Goal: Task Accomplishment & Management: Manage account settings

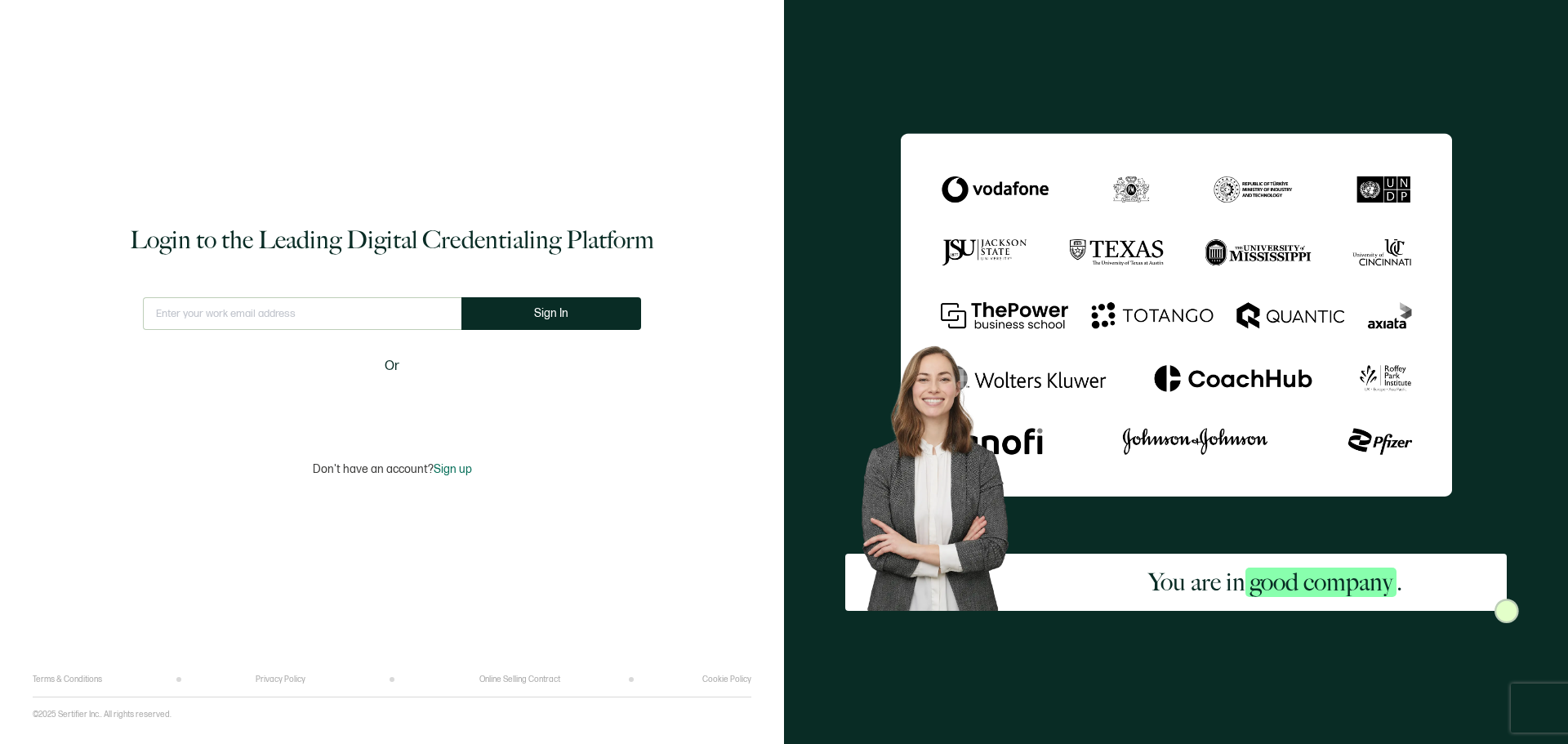
click at [376, 316] on input "text" at bounding box center [301, 313] width 318 height 33
type input "[EMAIL_ADDRESS][DOMAIN_NAME]"
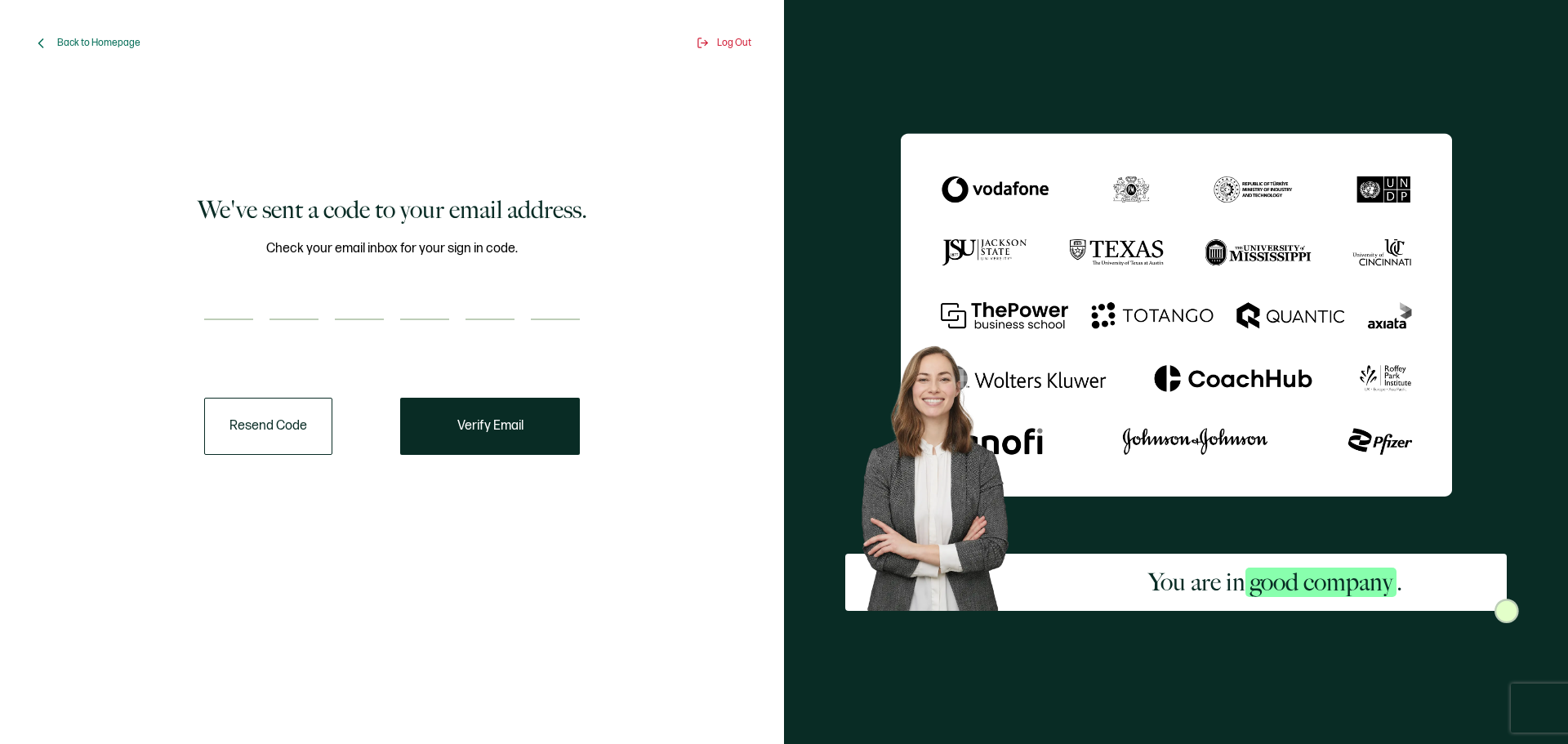
click at [225, 301] on input "number" at bounding box center [228, 303] width 49 height 33
type input "2"
type input "7"
type input "4"
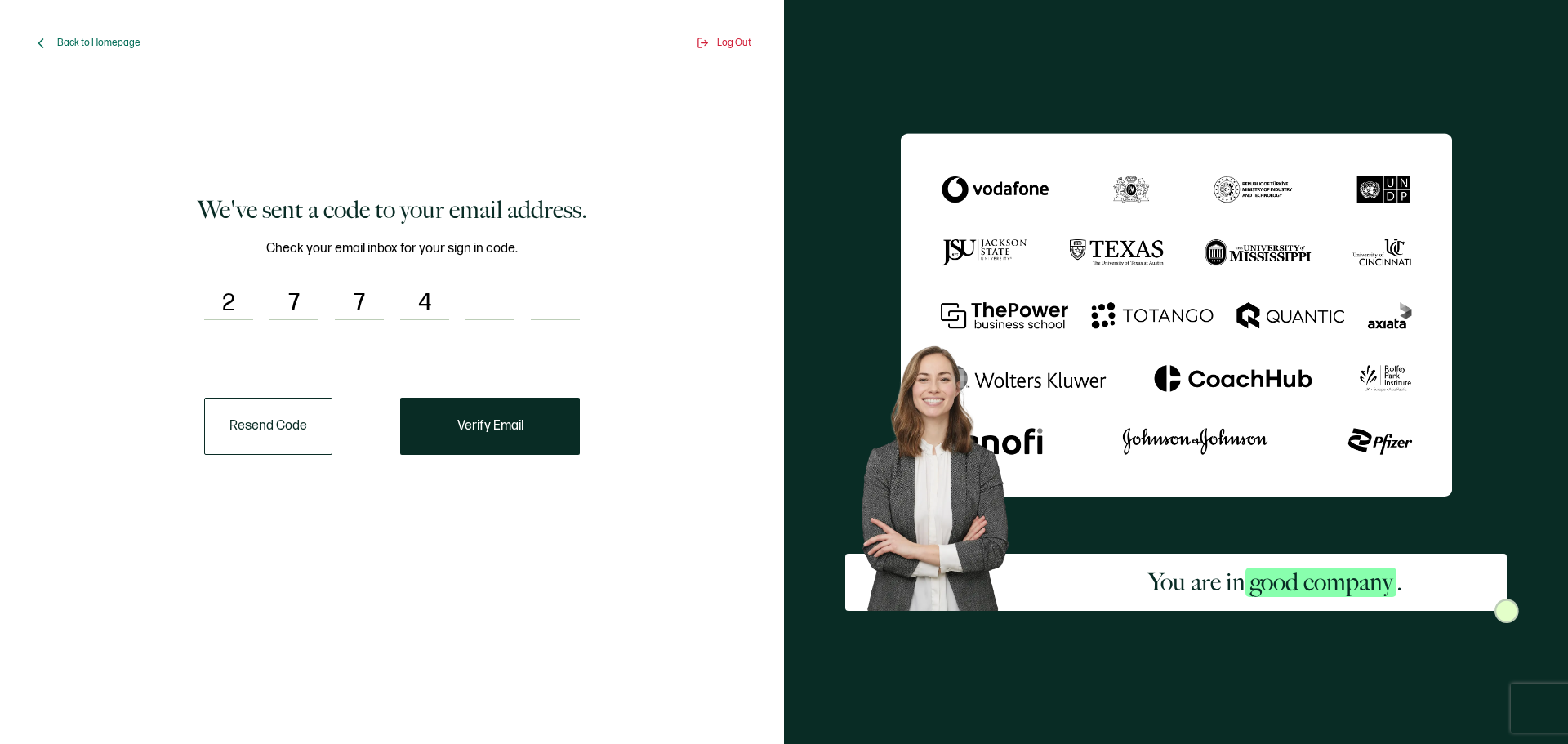
type input "1"
type input "8"
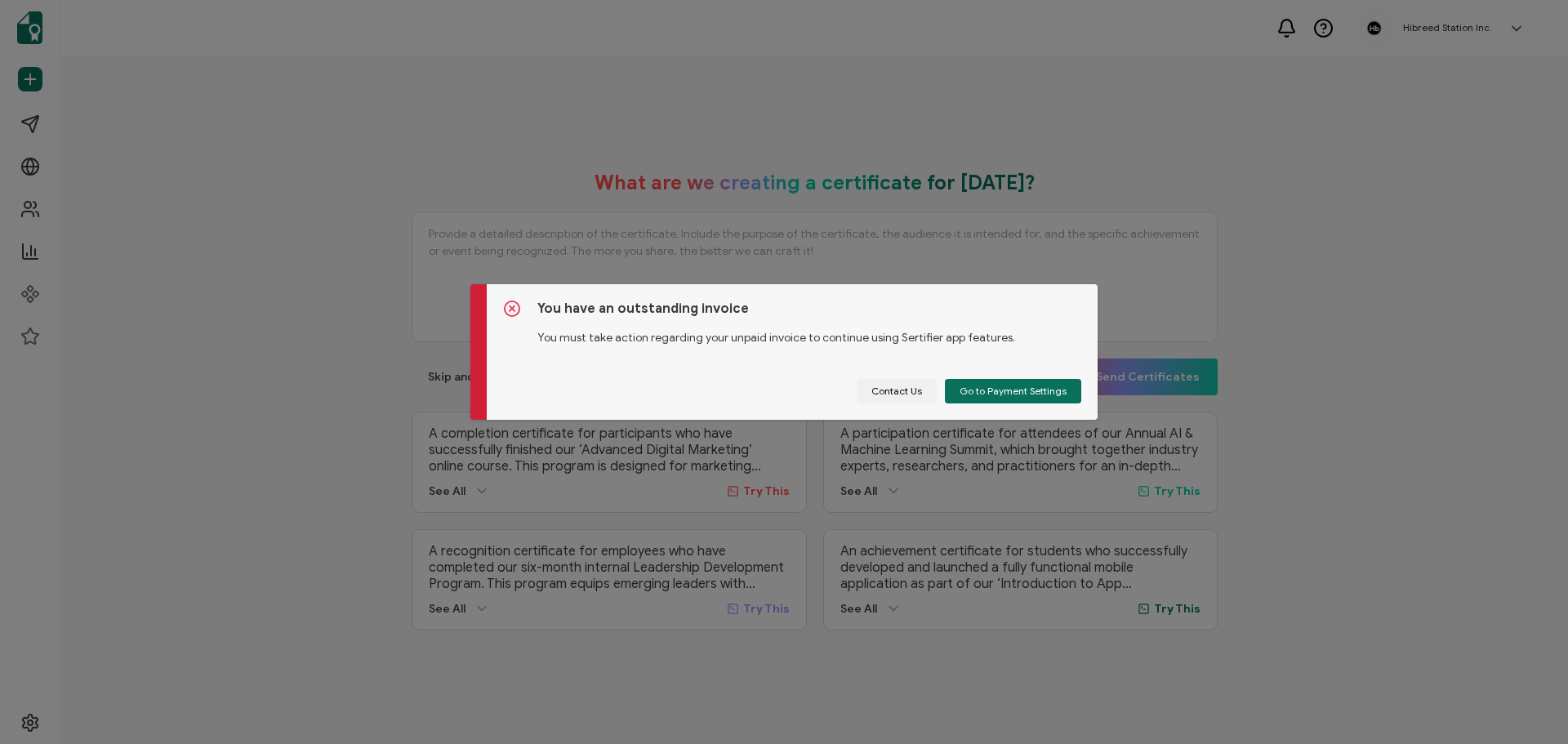
click at [512, 429] on div "You have an outstanding invoice You must take action regarding your unpaid invo…" at bounding box center [784, 372] width 1568 height 744
click at [990, 389] on span "Go to Payment Settings" at bounding box center [1013, 391] width 107 height 10
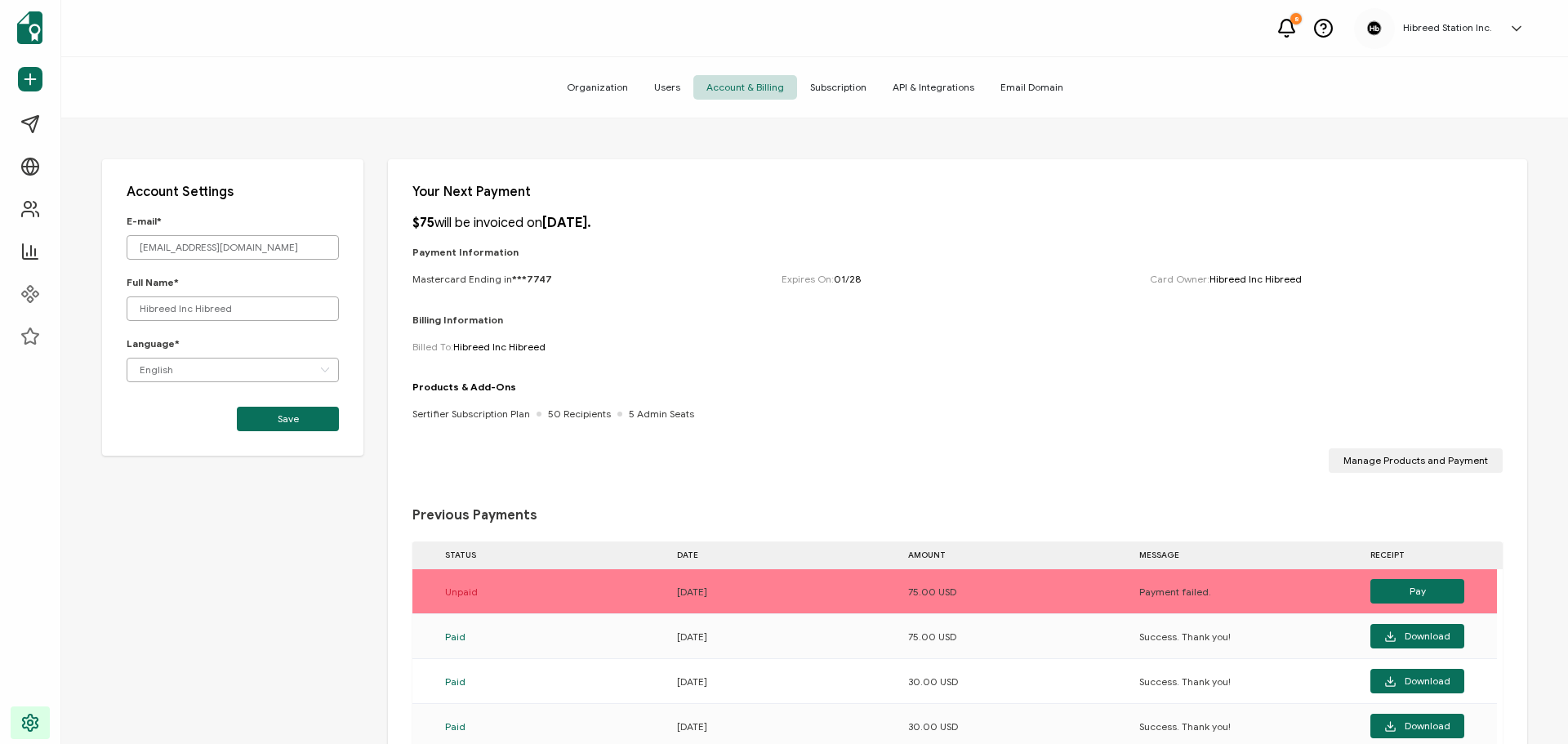
click at [1520, 25] on icon at bounding box center [1516, 29] width 16 height 16
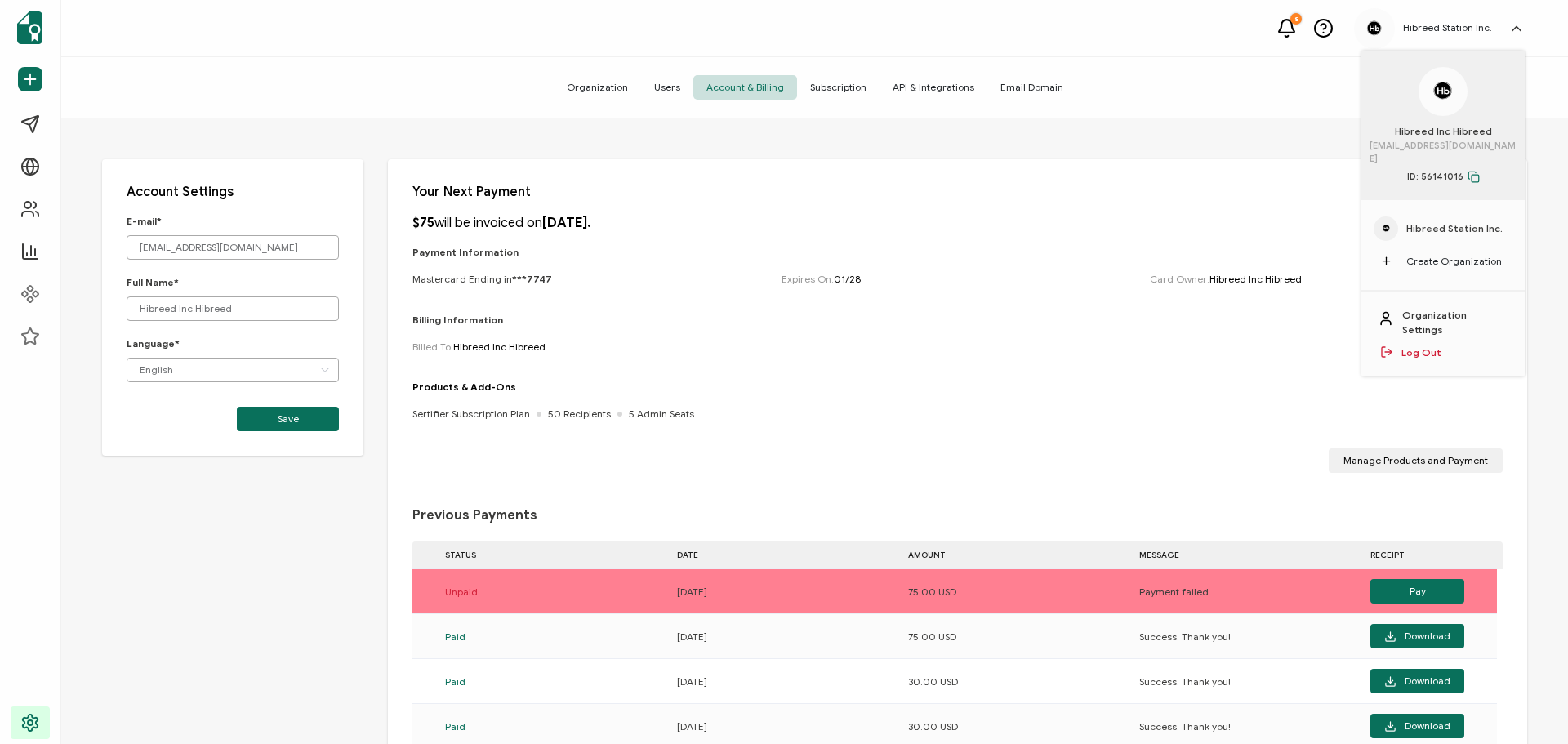
click at [847, 86] on span "Subscription" at bounding box center [838, 87] width 82 height 25
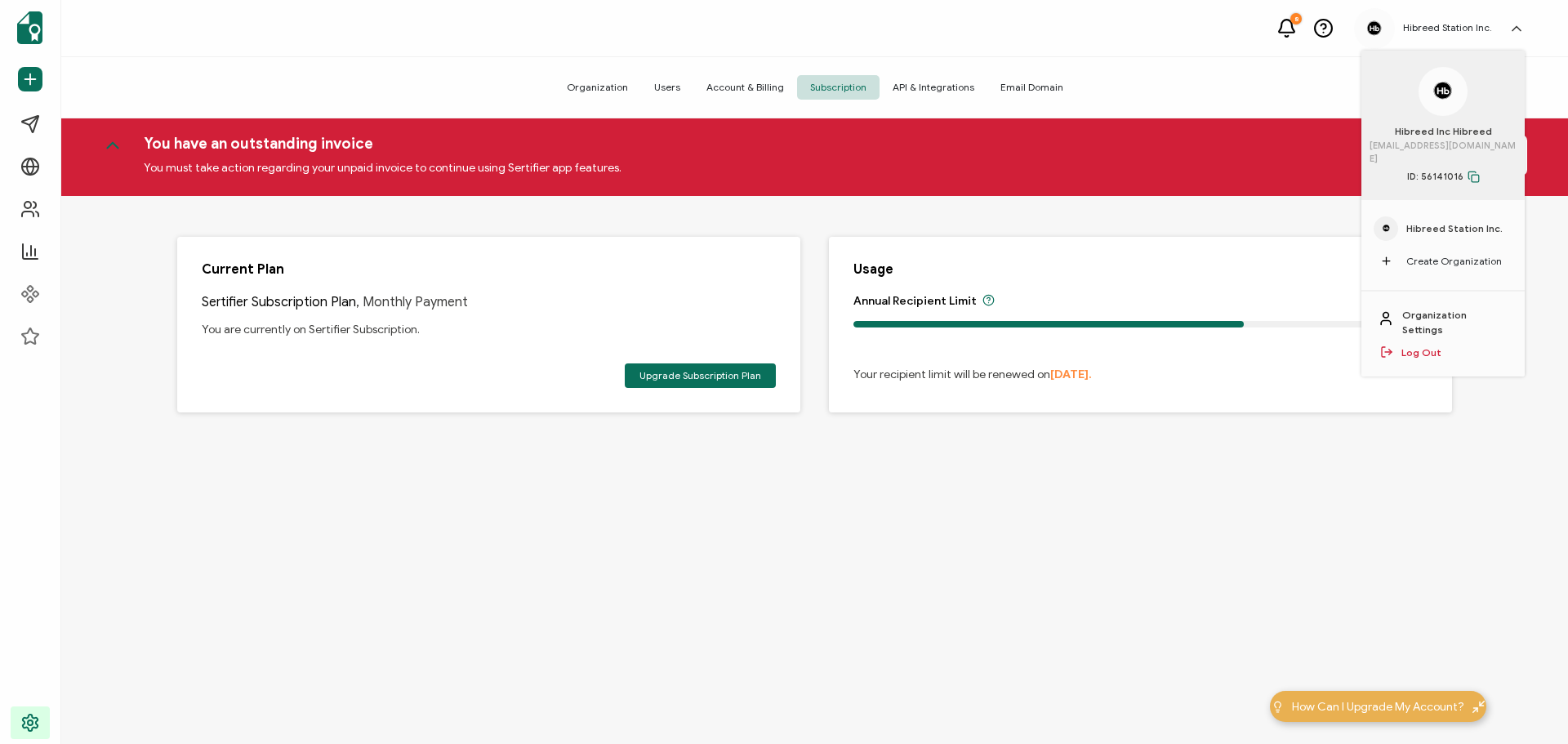
click at [1232, 92] on div "Organization Users Account & Billing Subscription API & Integrations Email Doma…" at bounding box center [815, 88] width 1507 height 61
click at [1521, 30] on icon at bounding box center [1516, 29] width 16 height 16
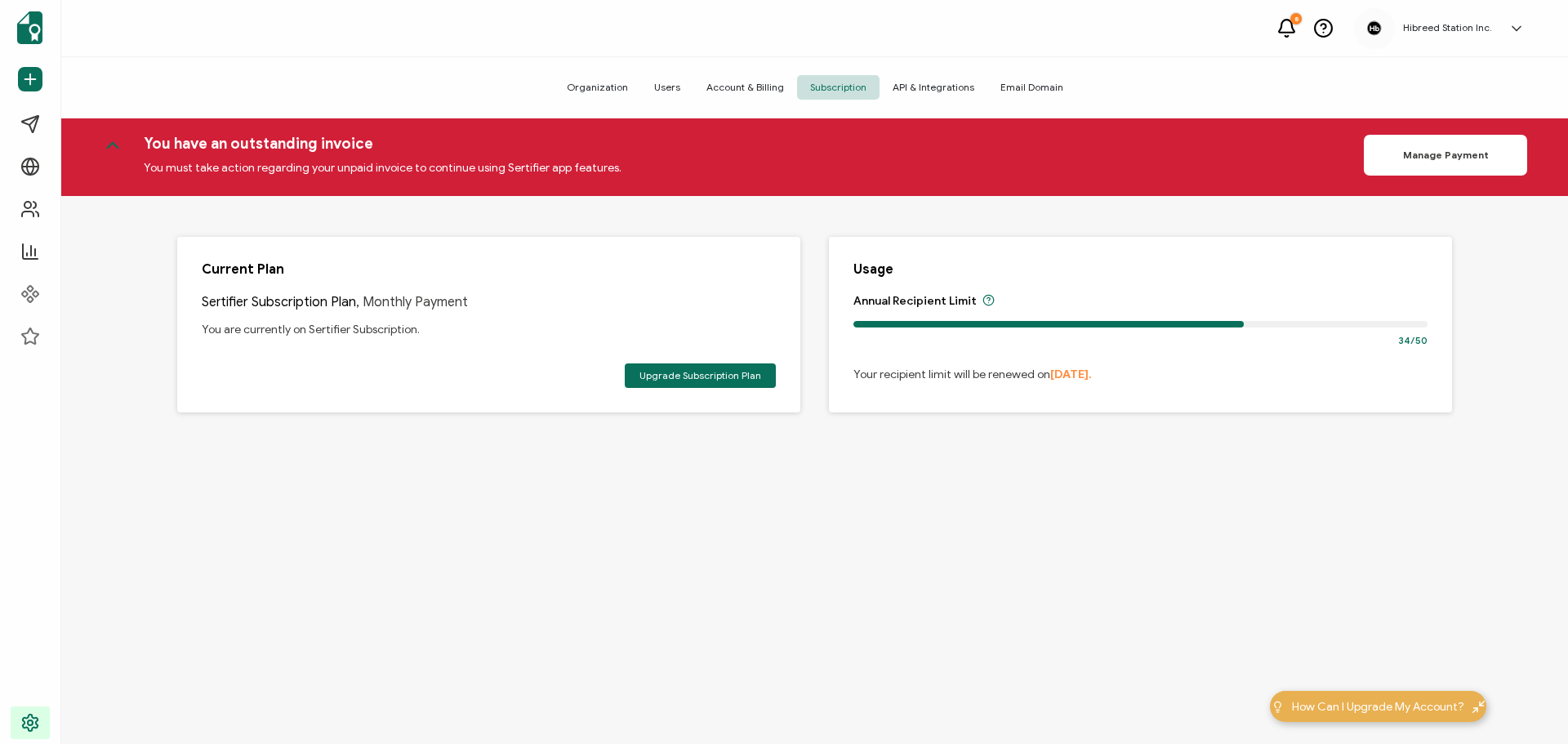
click at [948, 77] on span "API & Integrations" at bounding box center [933, 87] width 108 height 25
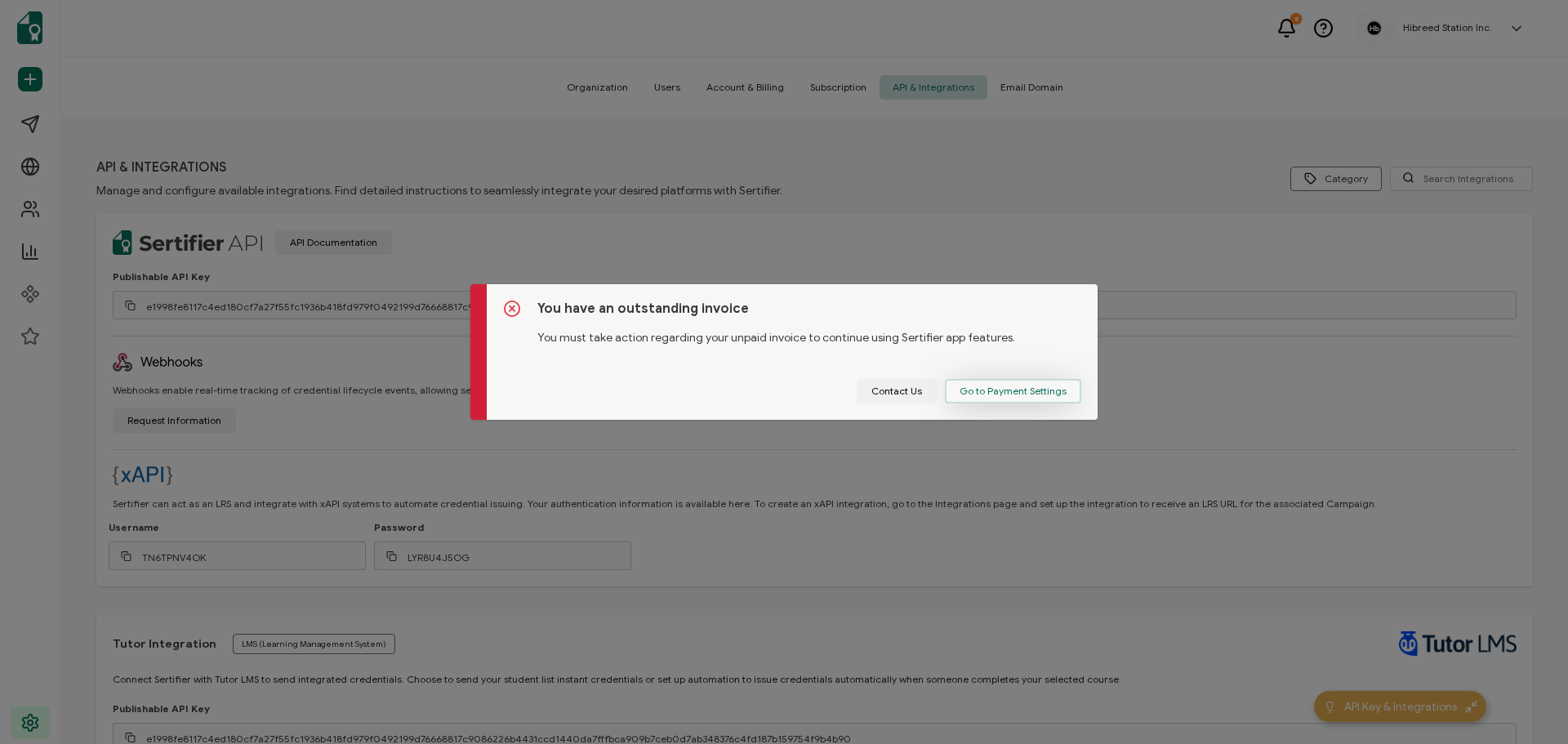
click at [1007, 400] on button "Go to Payment Settings" at bounding box center [1013, 390] width 137 height 25
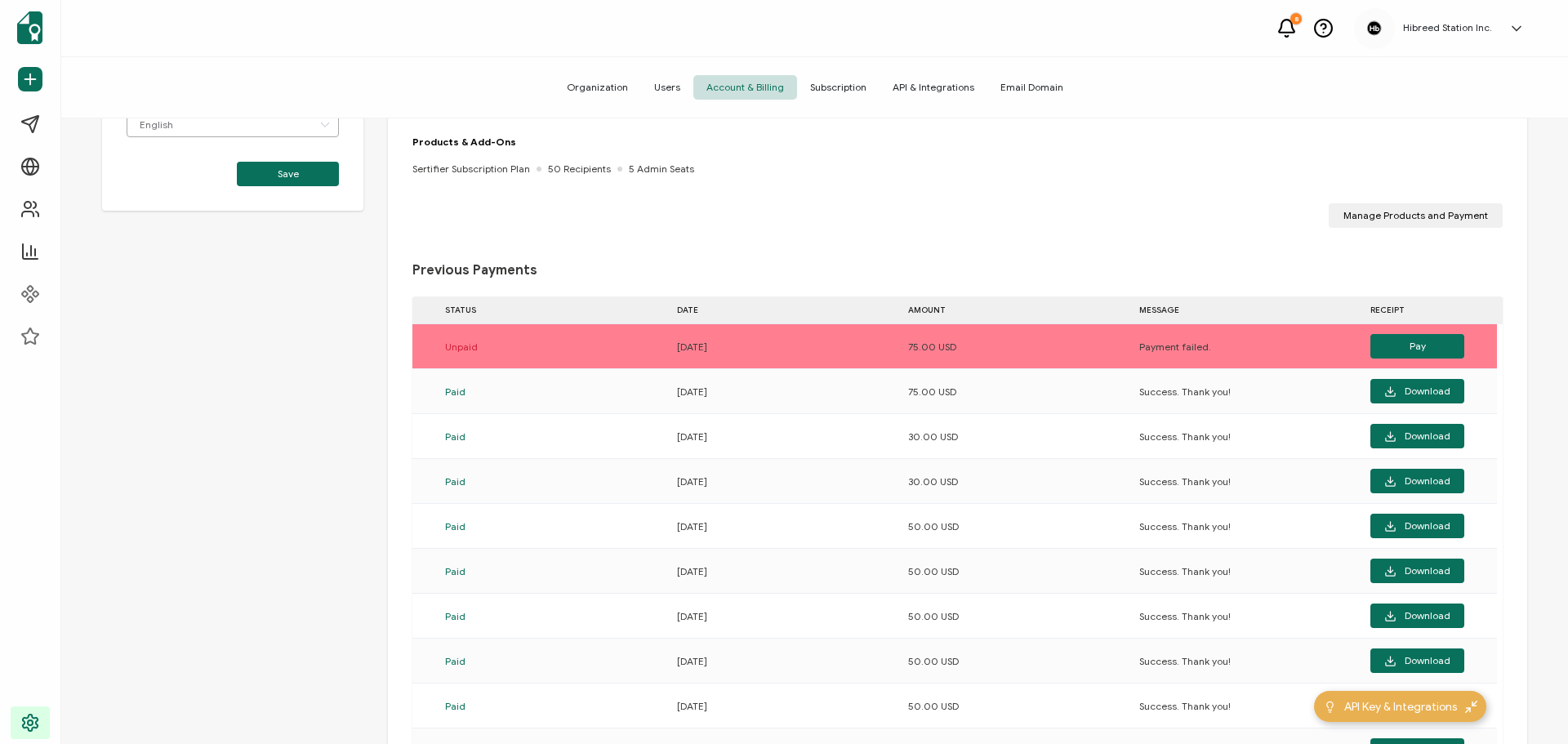
scroll to position [319, 0]
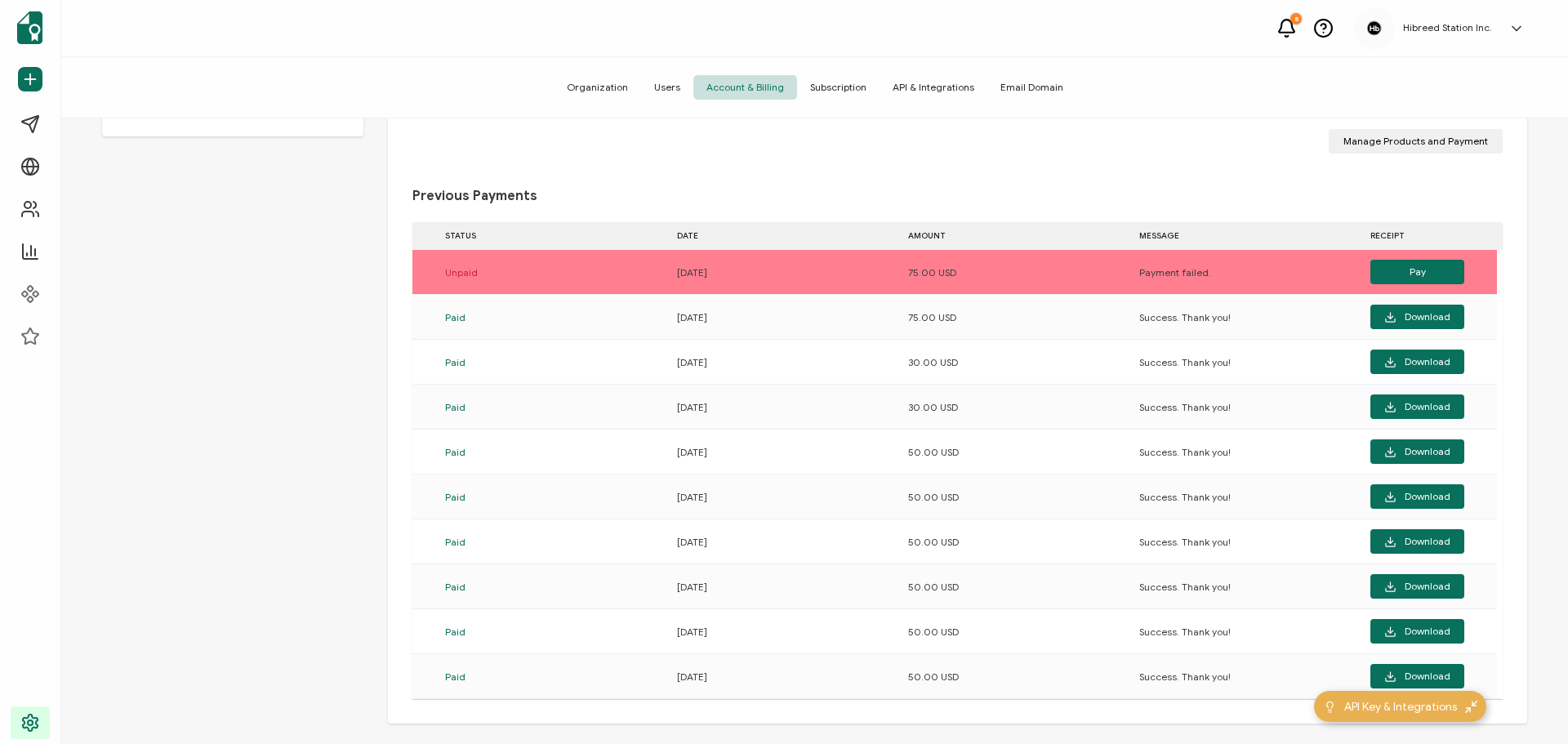
click at [852, 86] on span "Subscription" at bounding box center [838, 87] width 82 height 25
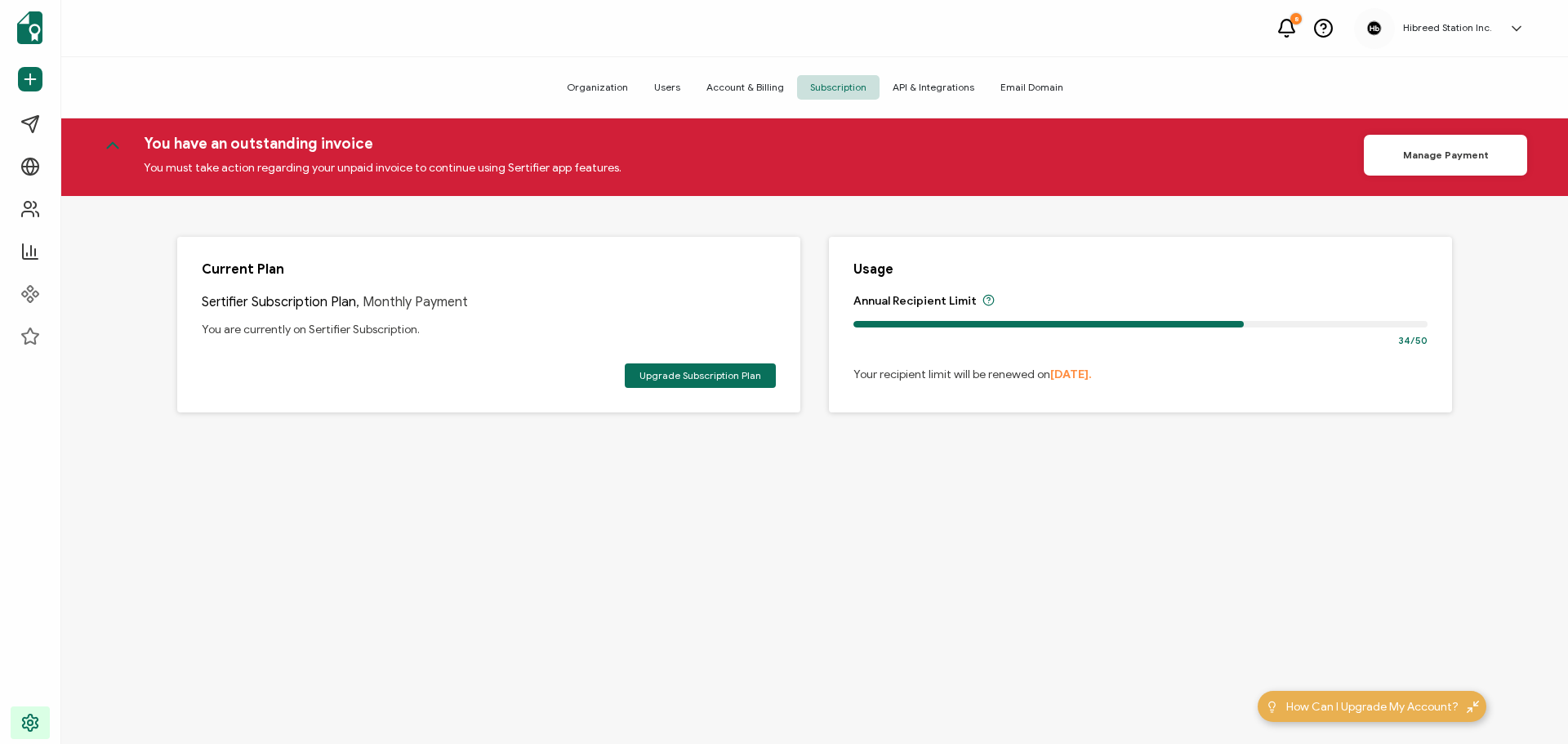
click at [1434, 152] on button "Manage Payment" at bounding box center [1445, 155] width 164 height 41
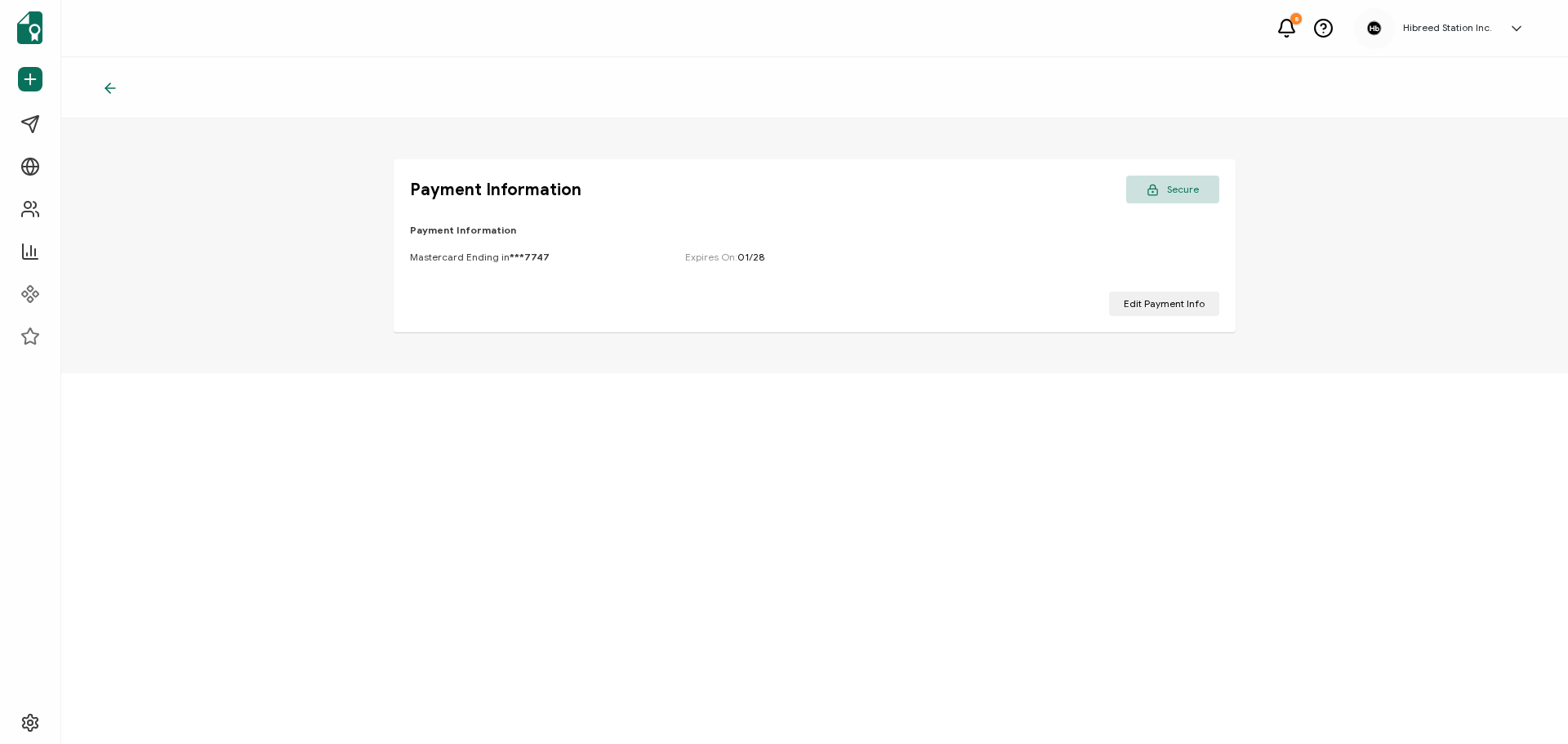
click at [1517, 27] on icon at bounding box center [1516, 29] width 16 height 16
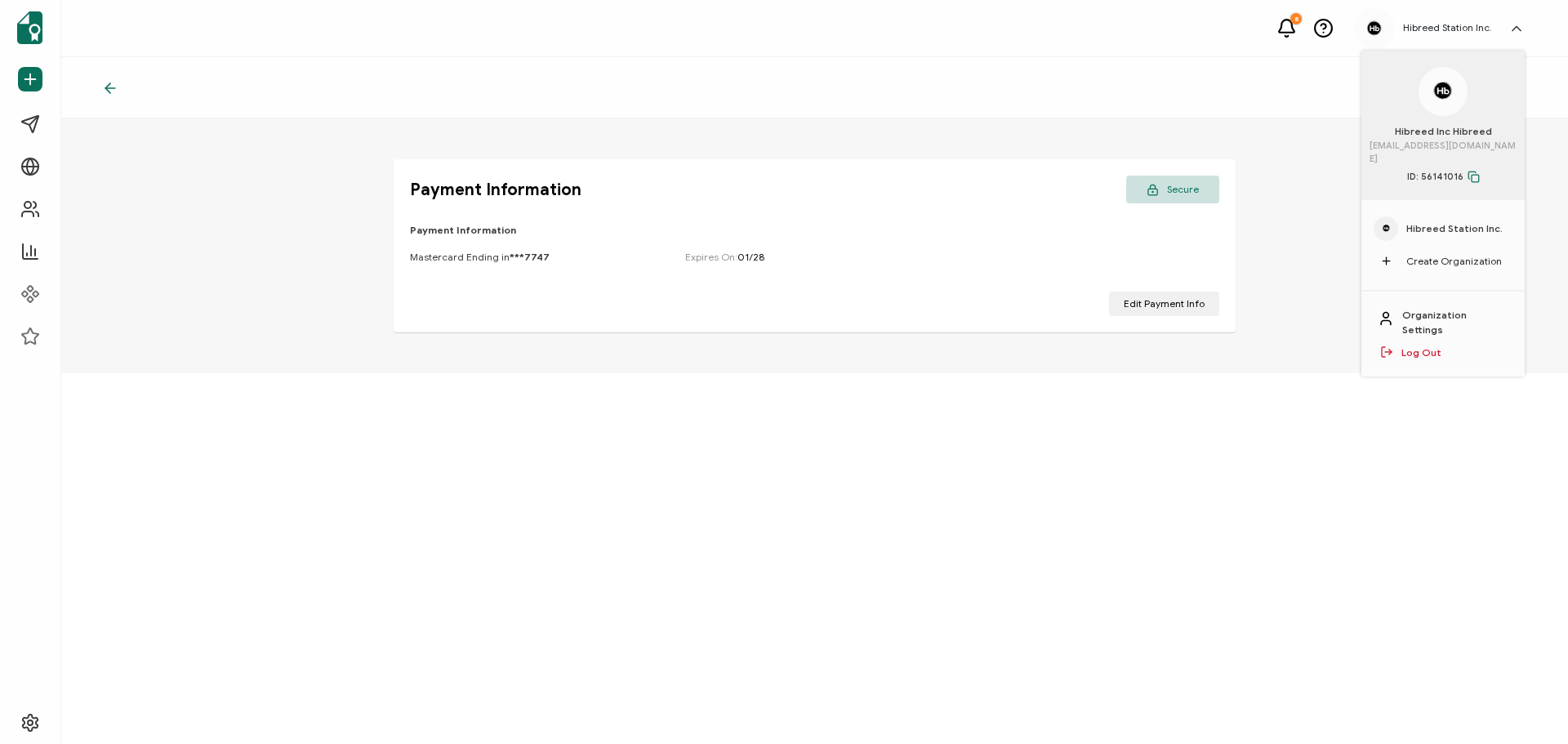
click at [1451, 221] on span "Hibreed Station Inc." at bounding box center [1454, 228] width 96 height 15
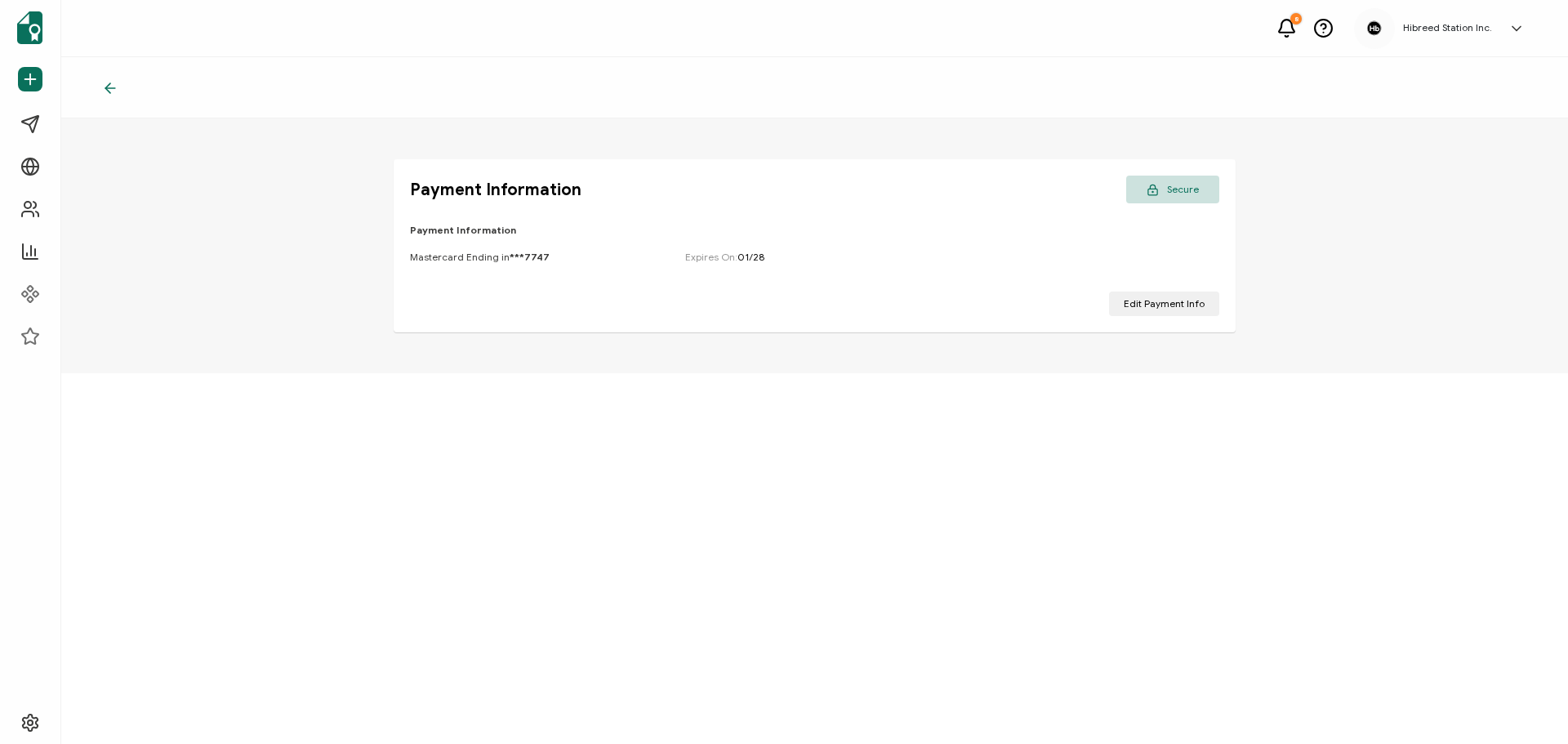
click at [1436, 26] on h5 "Hibreed Station Inc." at bounding box center [1448, 28] width 89 height 12
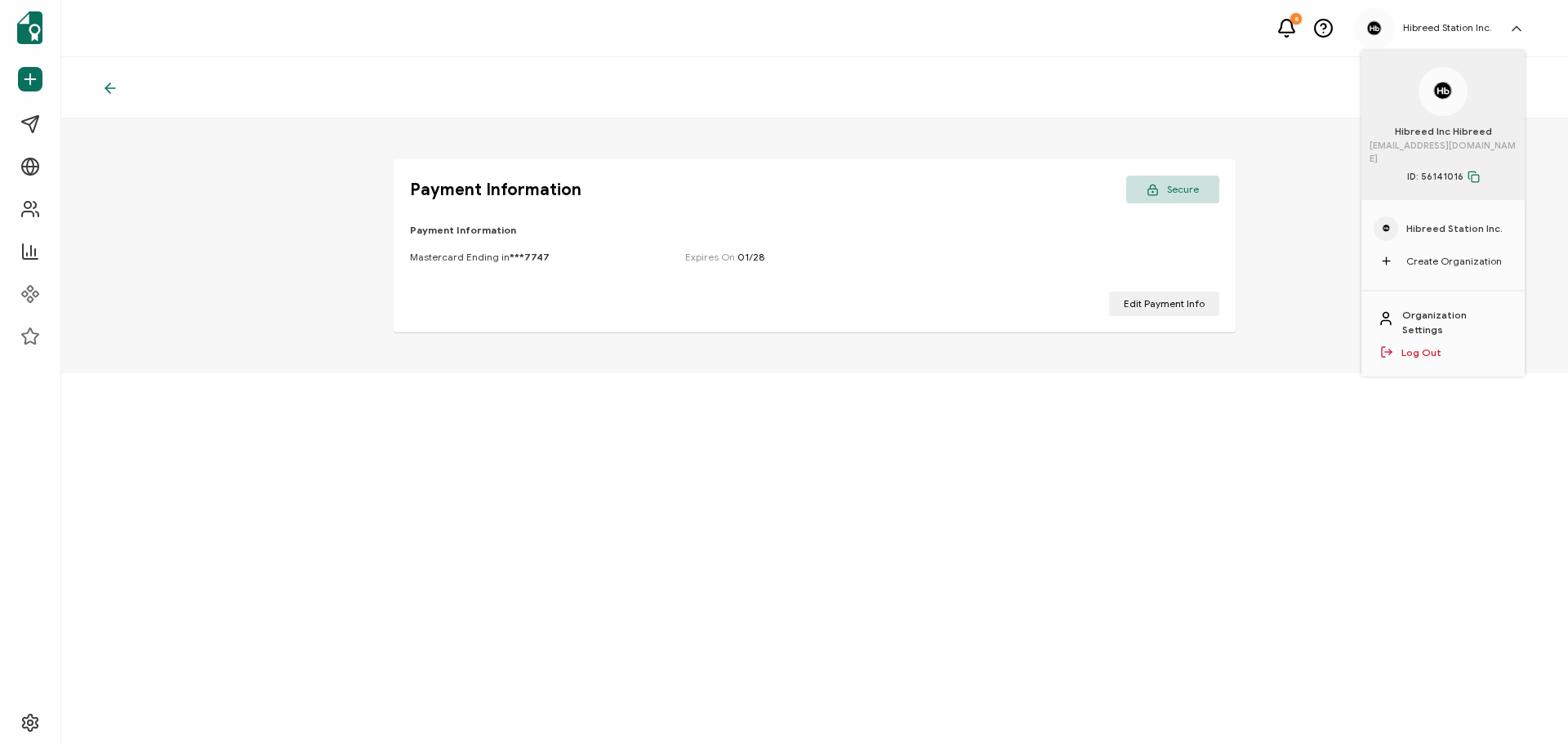
click at [1377, 30] on img at bounding box center [1374, 28] width 25 height 25
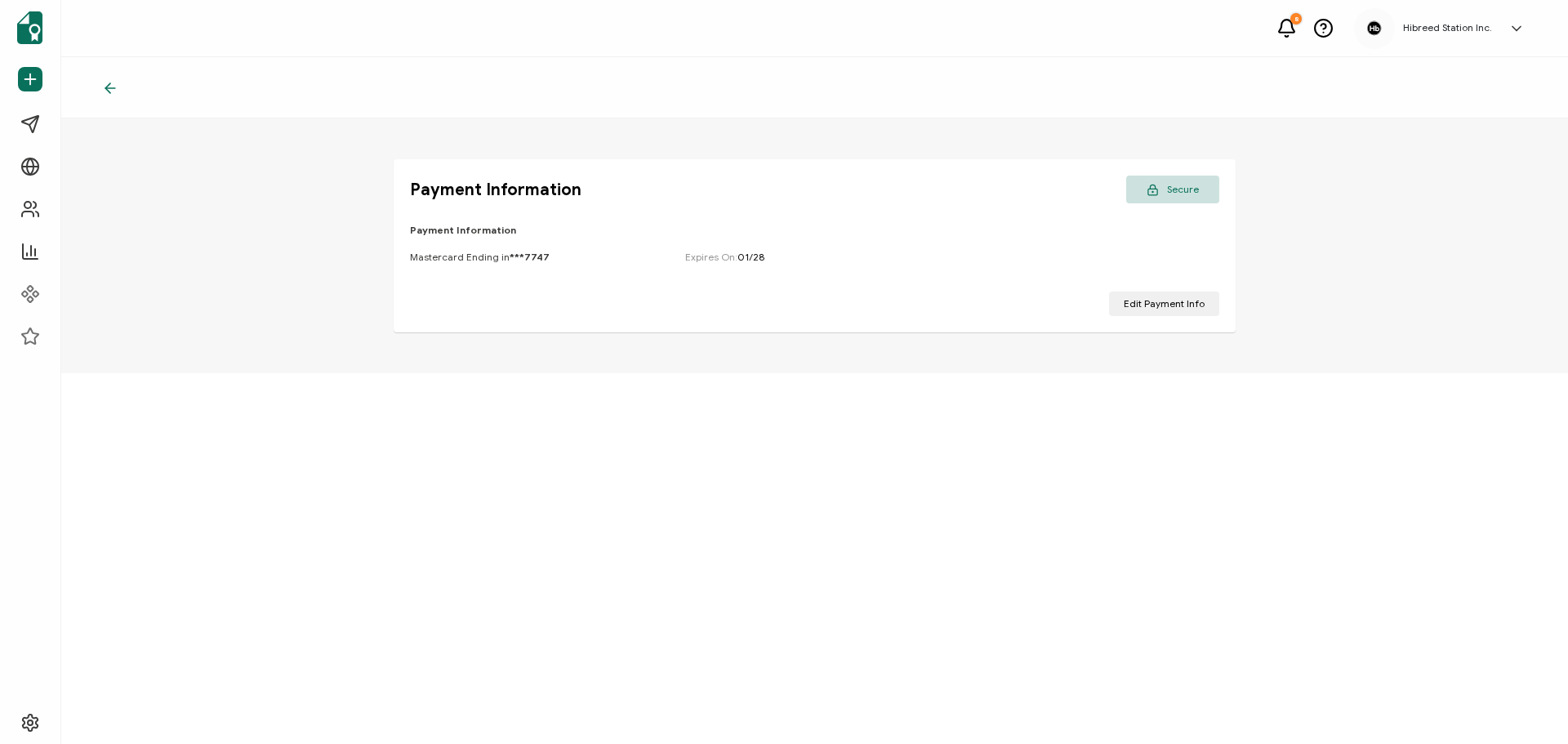
click at [1392, 22] on div at bounding box center [1374, 28] width 41 height 41
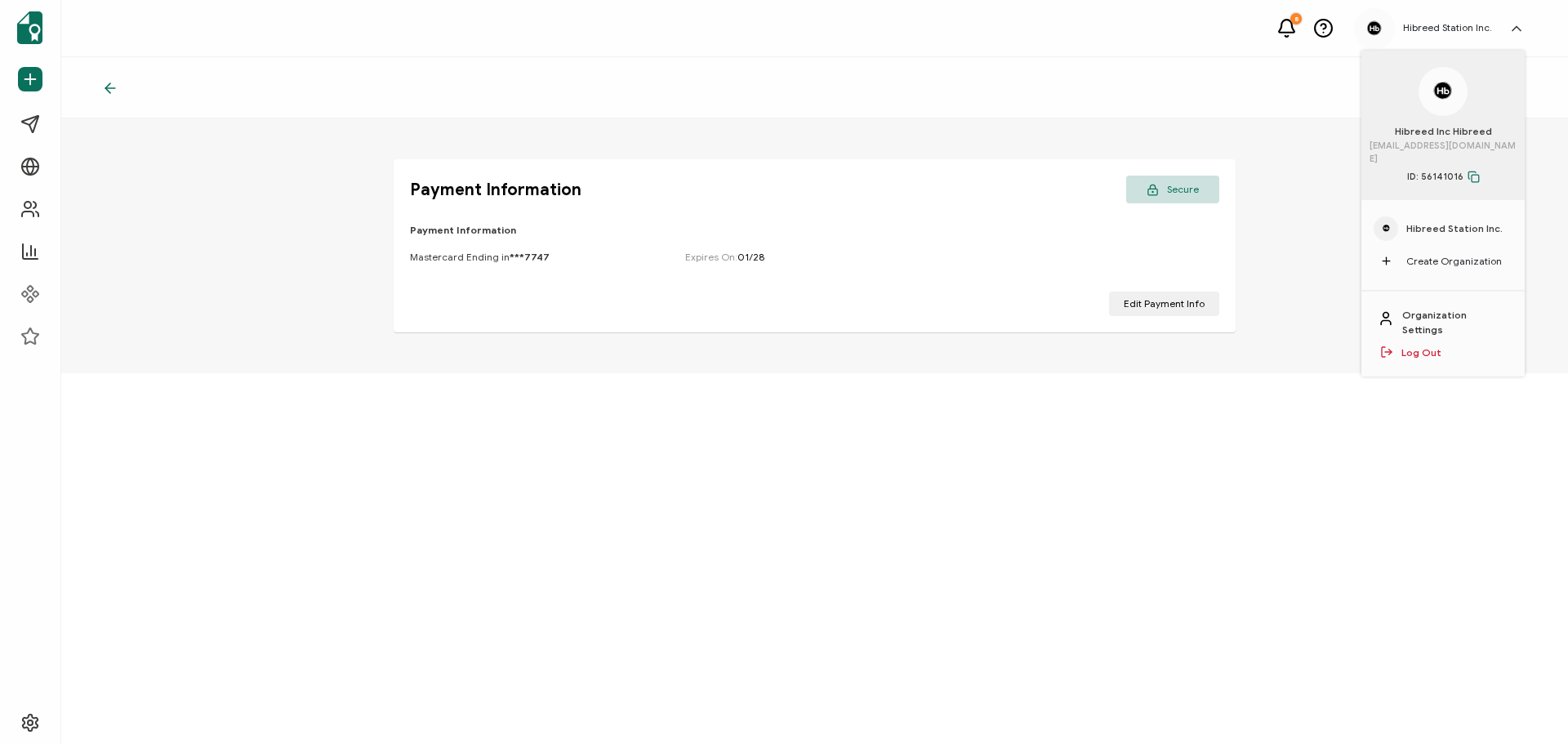
click at [1318, 26] on circle at bounding box center [1323, 28] width 17 height 17
click at [1161, 301] on span "Edit Payment Info" at bounding box center [1165, 304] width 81 height 10
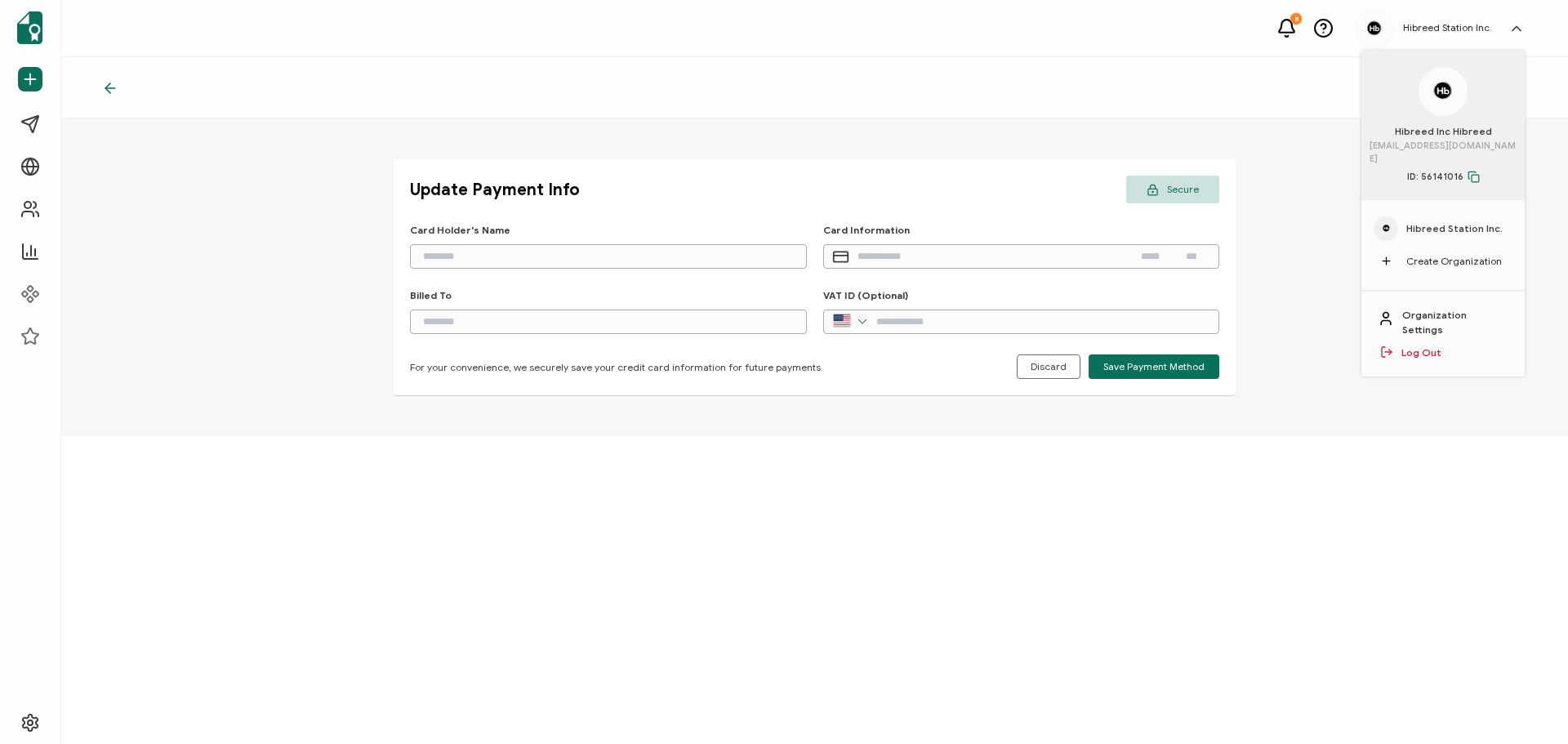
click at [1450, 221] on span "Hibreed Station Inc." at bounding box center [1454, 228] width 96 height 15
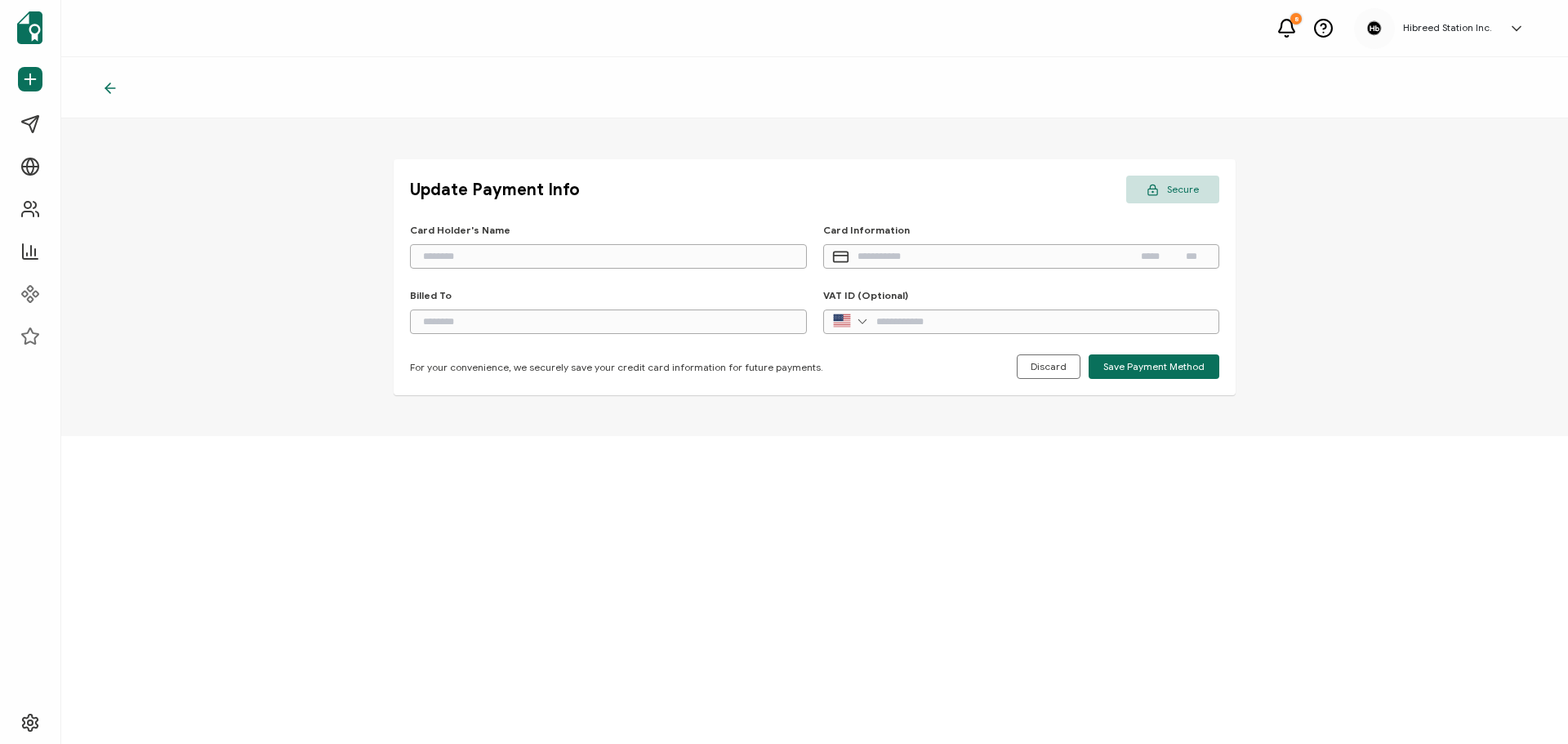
click at [1482, 23] on h5 "Hibreed Station Inc." at bounding box center [1448, 28] width 89 height 12
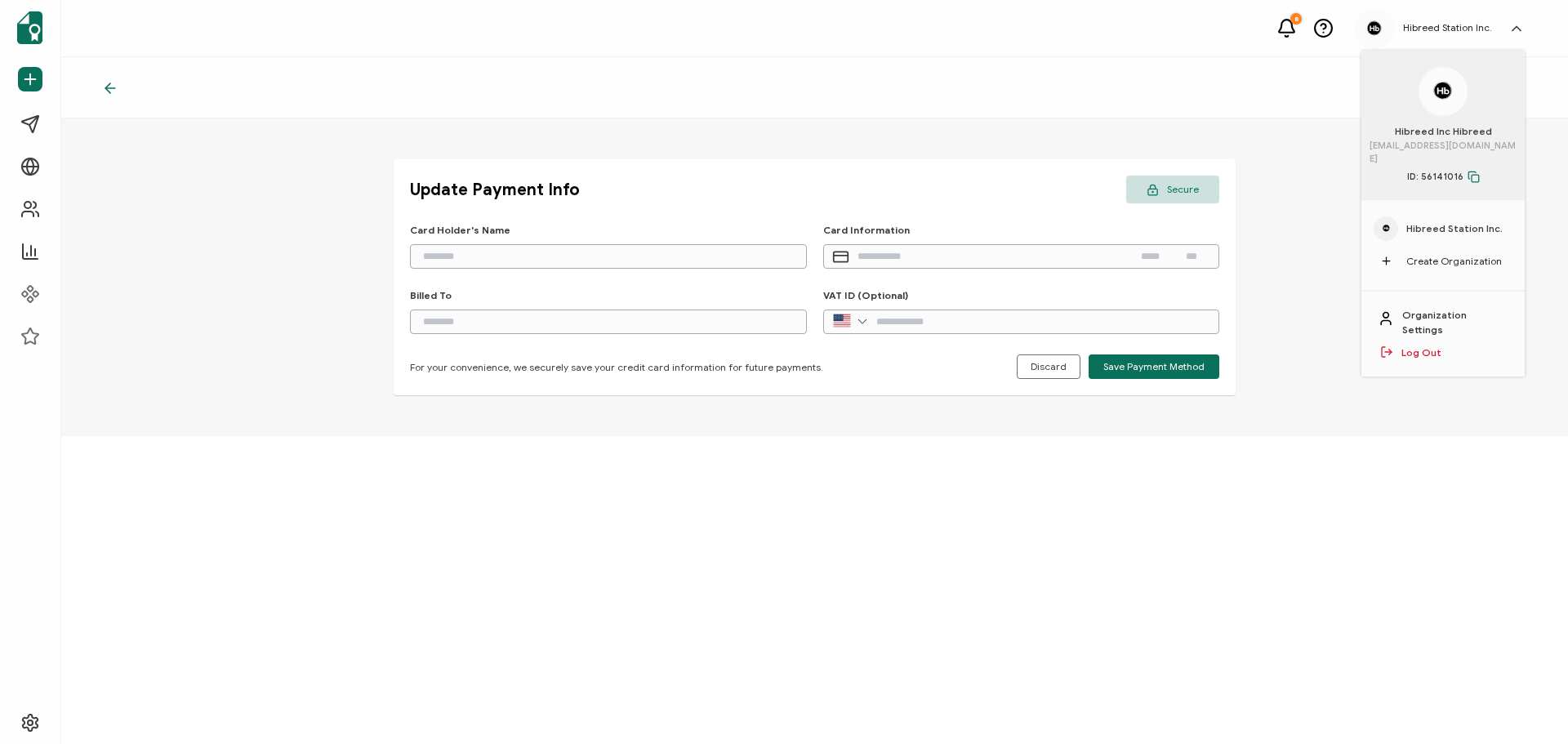
click at [1437, 100] on img at bounding box center [1442, 91] width 31 height 31
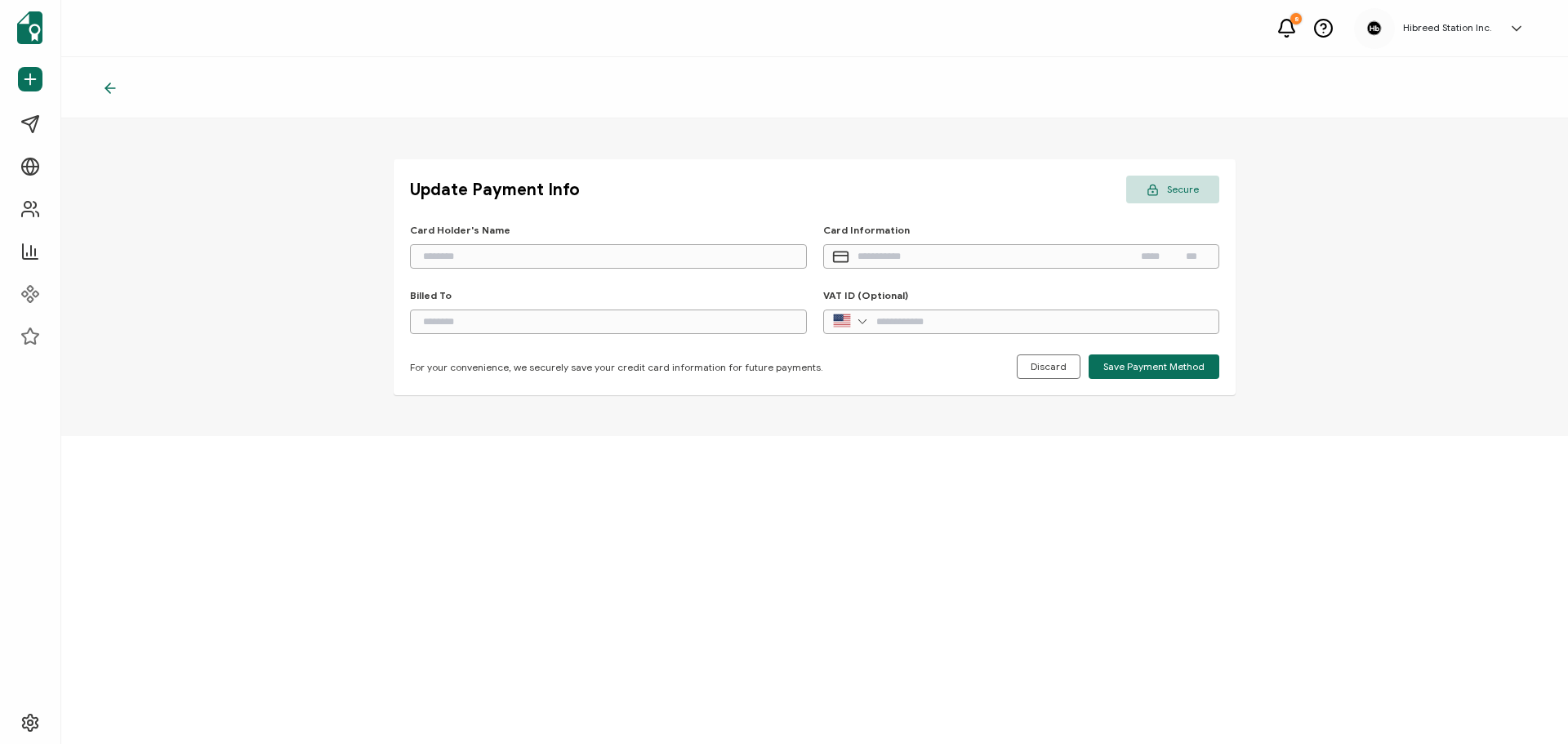
click at [116, 90] on icon at bounding box center [110, 88] width 16 height 16
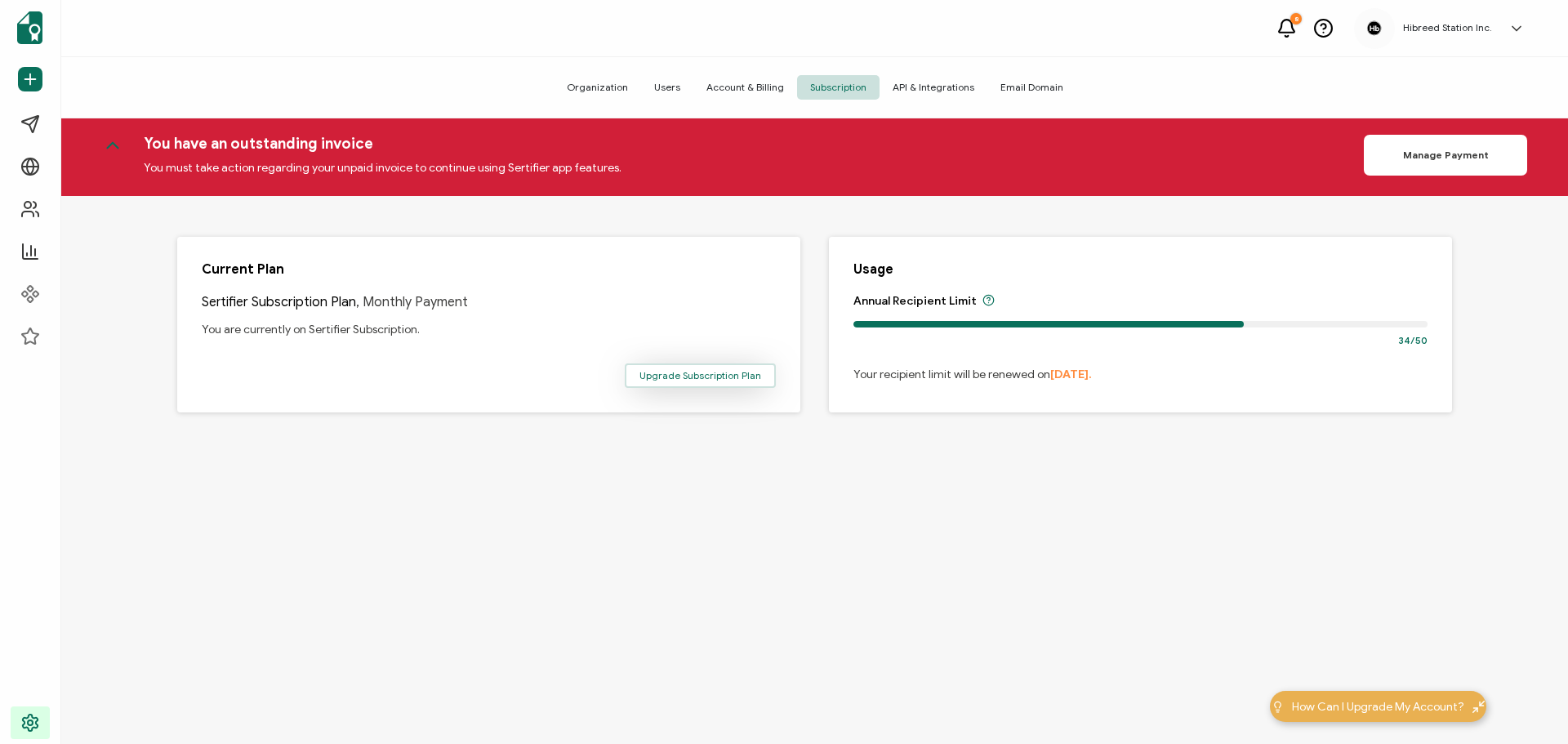
click at [701, 369] on button "Upgrade Subscription Plan" at bounding box center [700, 375] width 151 height 25
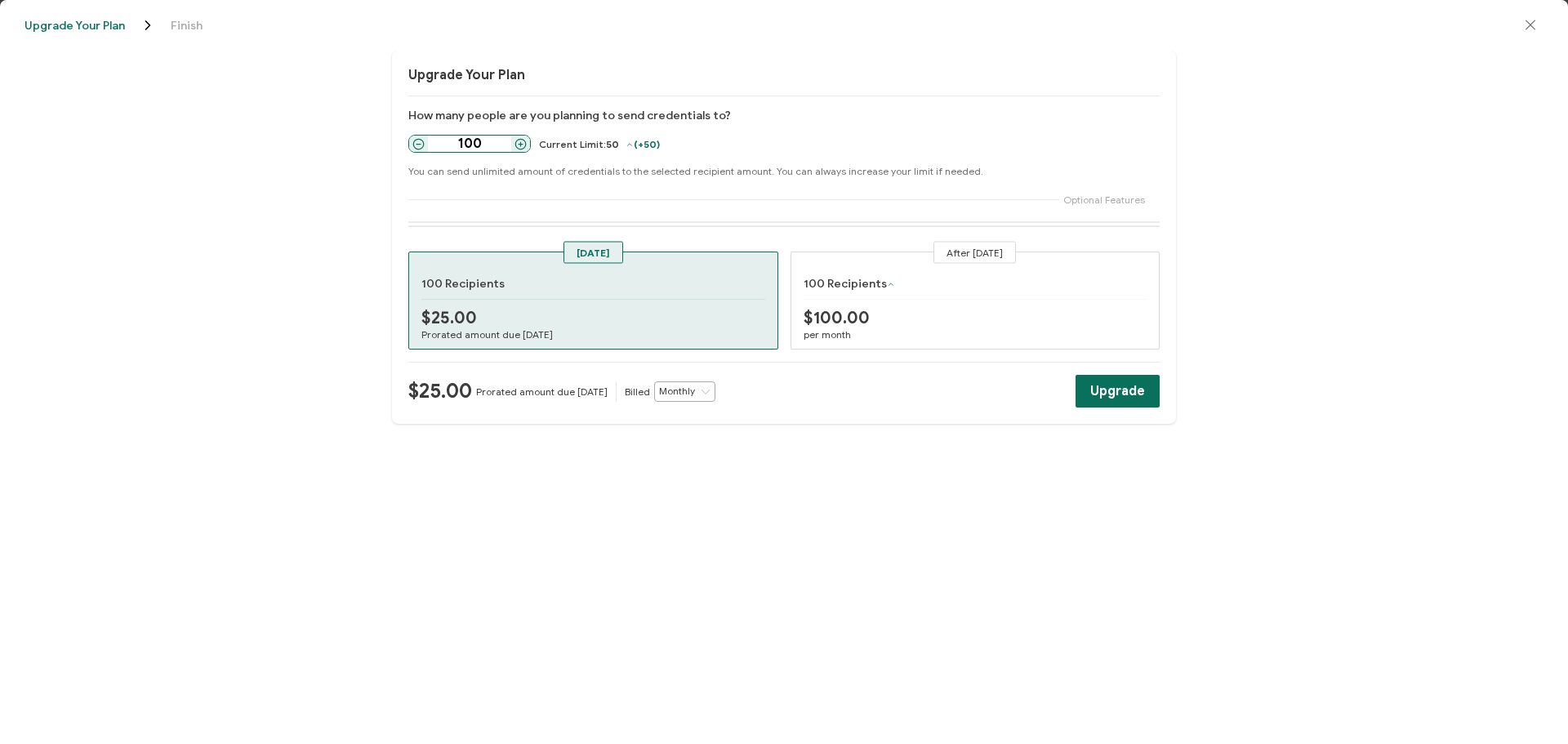
click at [416, 143] on icon at bounding box center [418, 144] width 12 height 12
type input "50"
click at [416, 143] on icon at bounding box center [418, 144] width 12 height 12
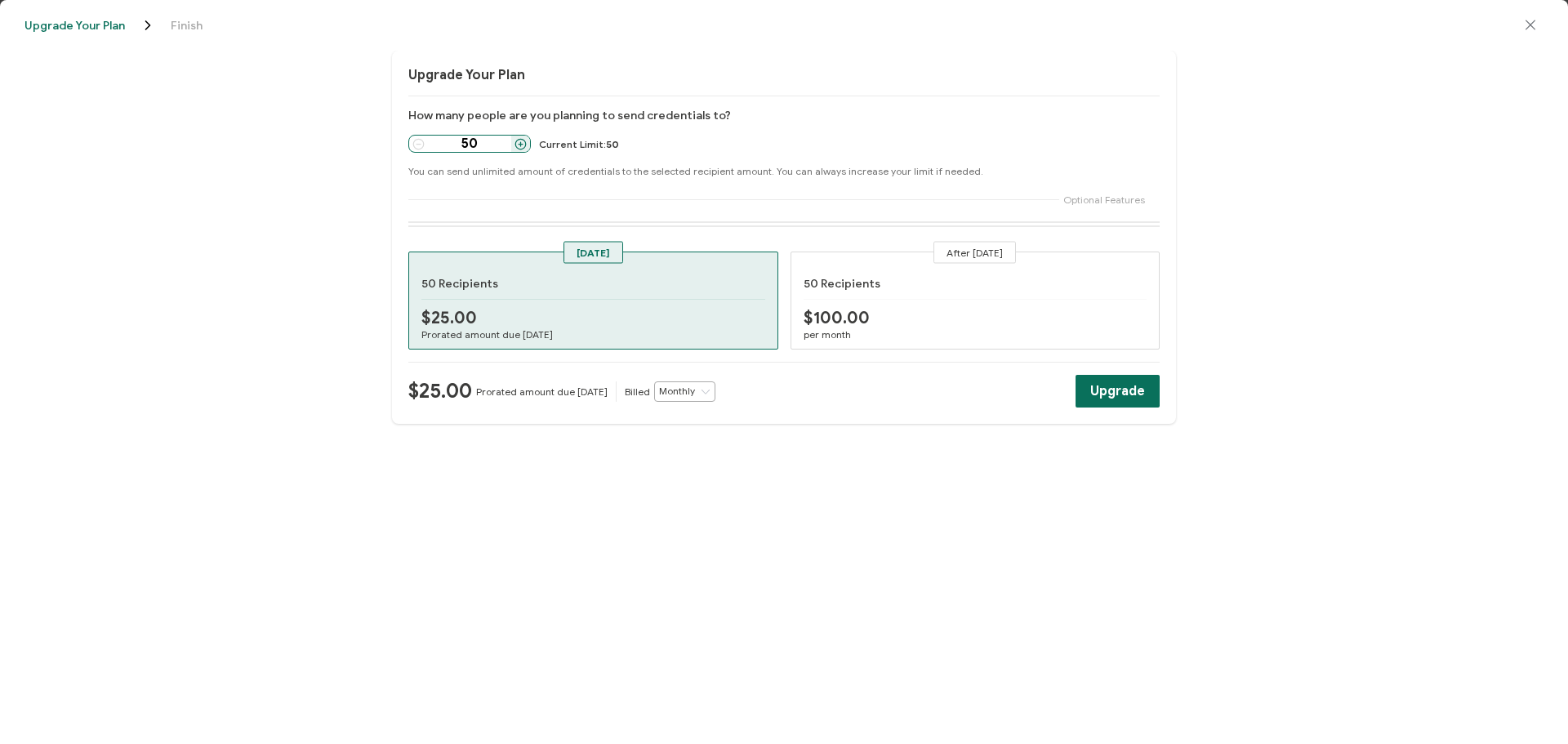
click at [416, 143] on icon at bounding box center [418, 144] width 12 height 12
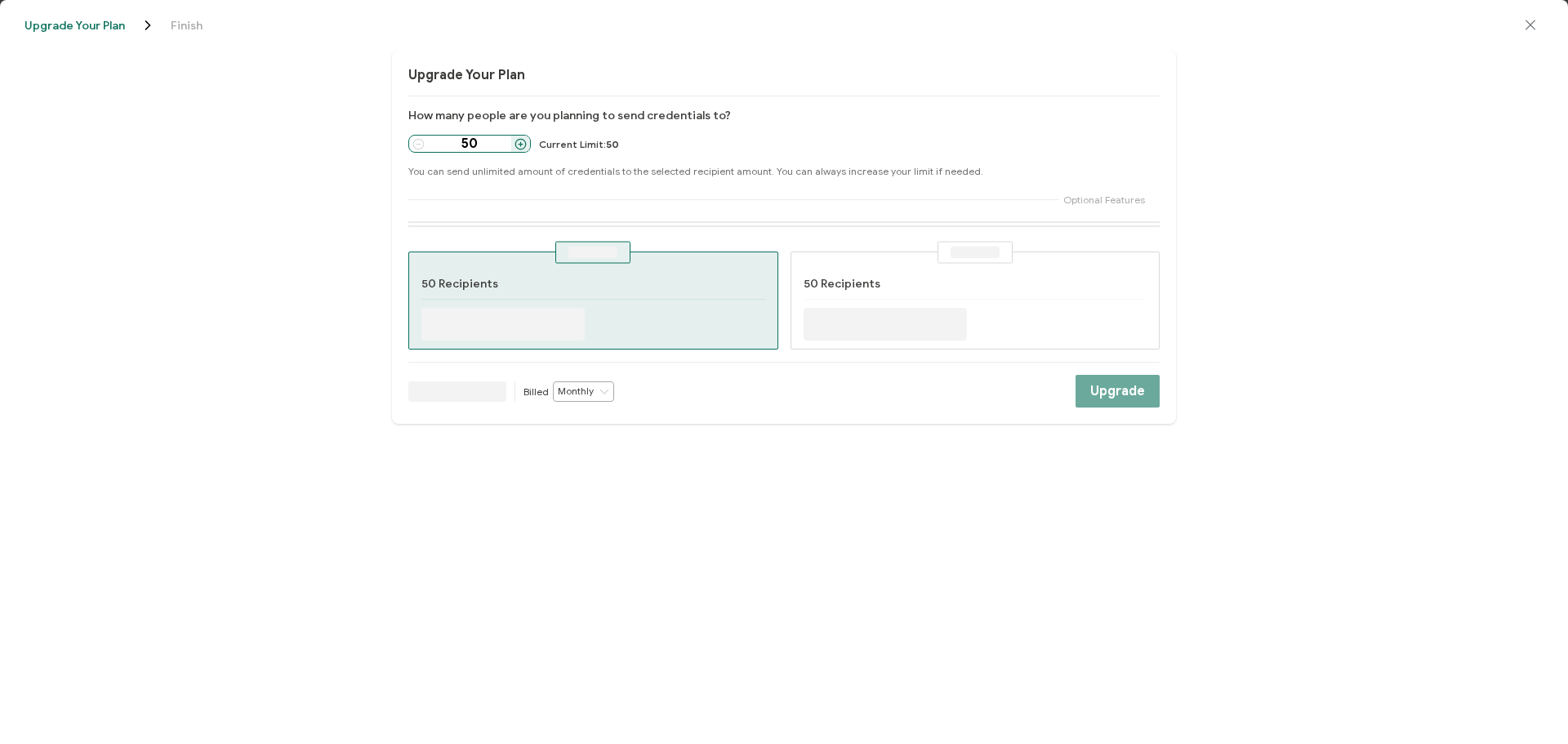
click at [416, 143] on icon at bounding box center [418, 144] width 12 height 12
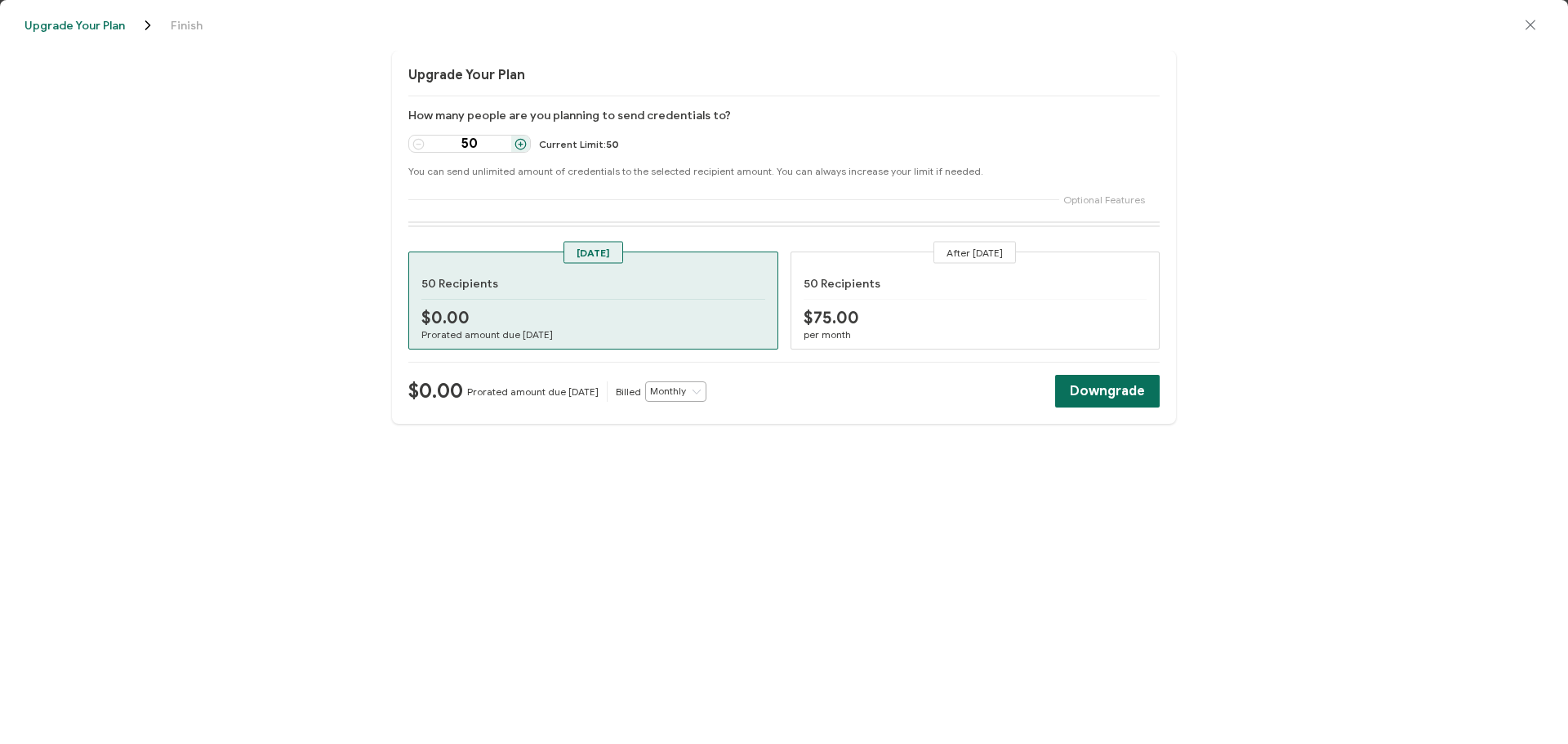
click at [87, 21] on span "Upgrade Your Plan" at bounding box center [74, 26] width 100 height 12
click at [1531, 18] on icon "close drawer" at bounding box center [1530, 25] width 16 height 16
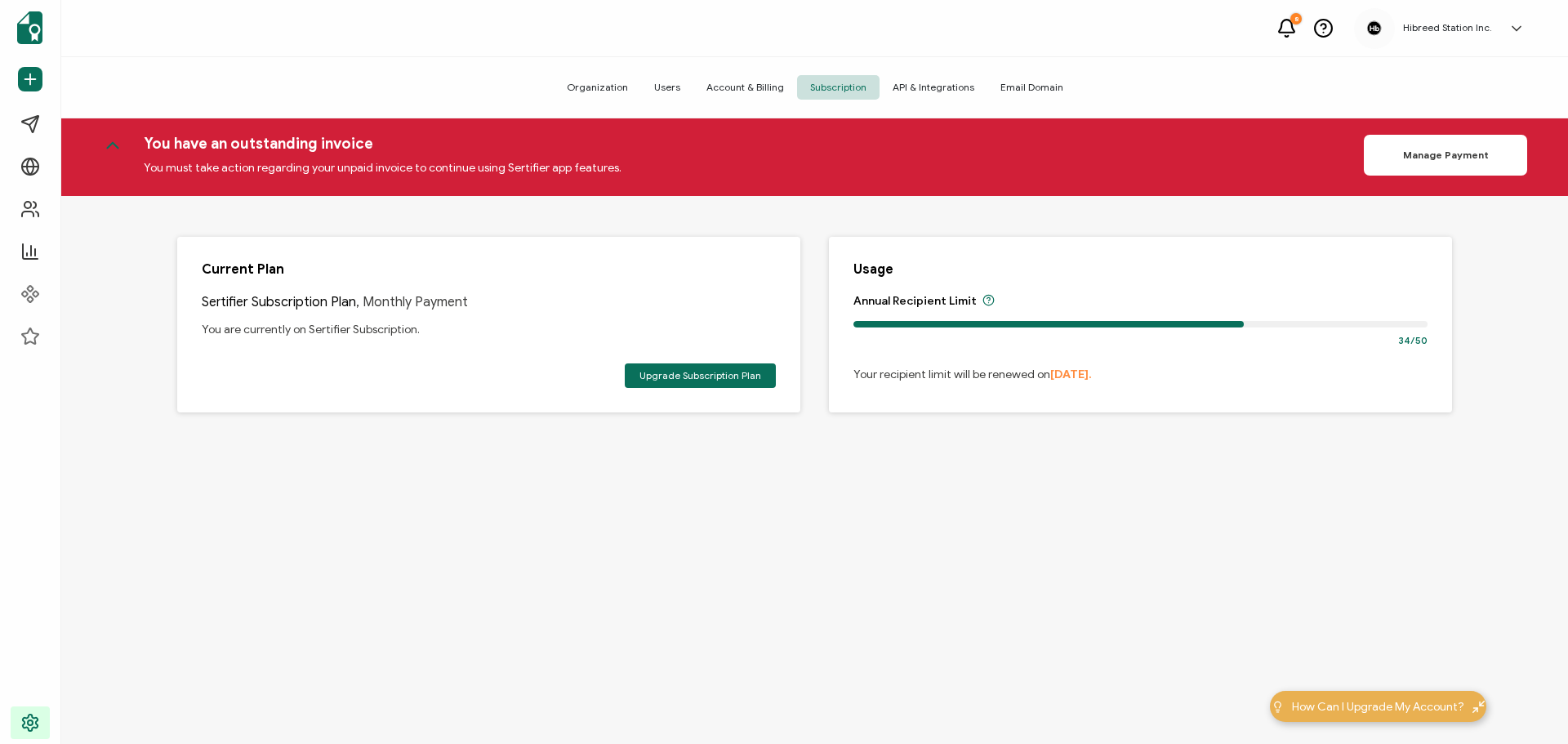
click at [773, 79] on span "Account & Billing" at bounding box center [745, 87] width 104 height 25
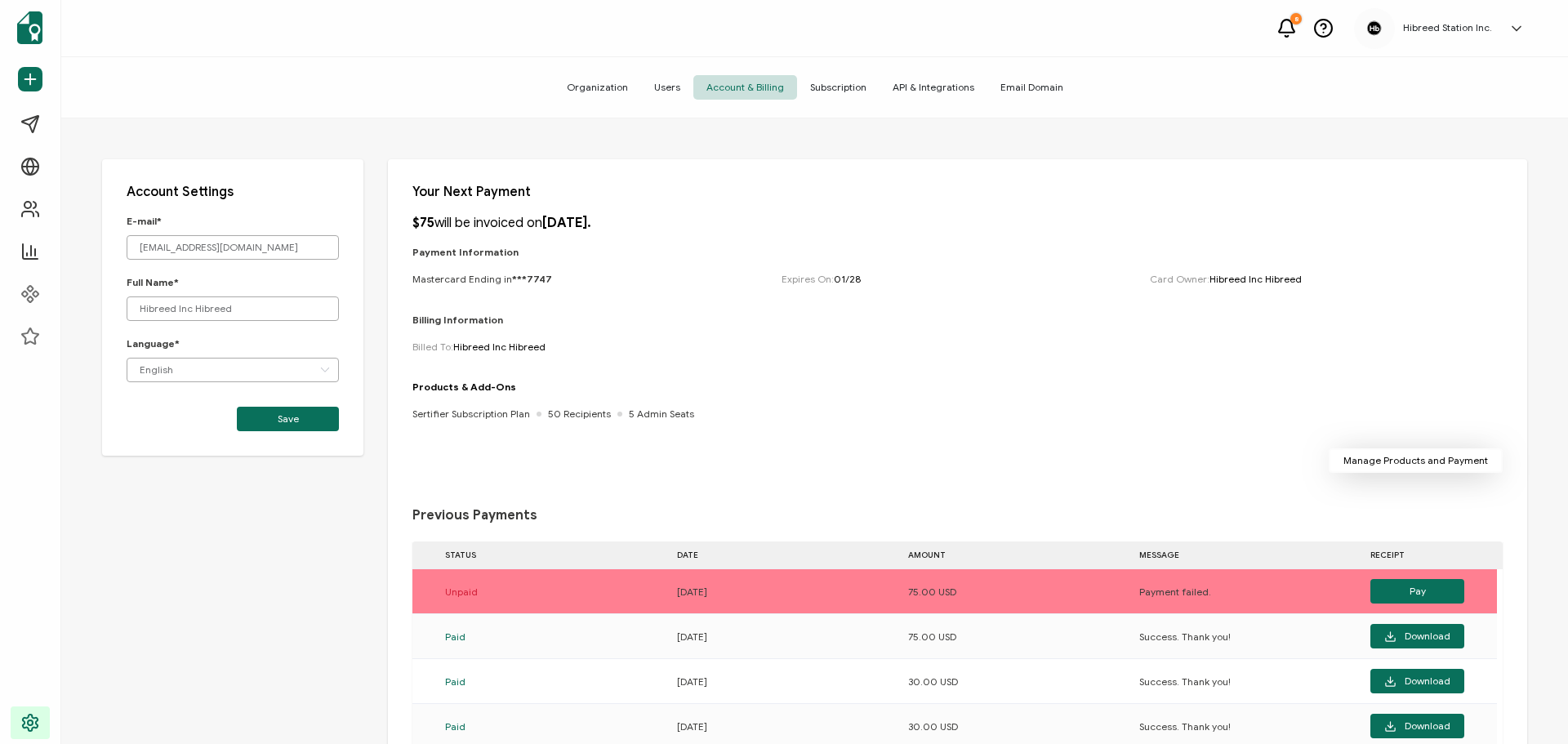
click at [1416, 466] on span "Manage Products and Payment" at bounding box center [1415, 461] width 145 height 10
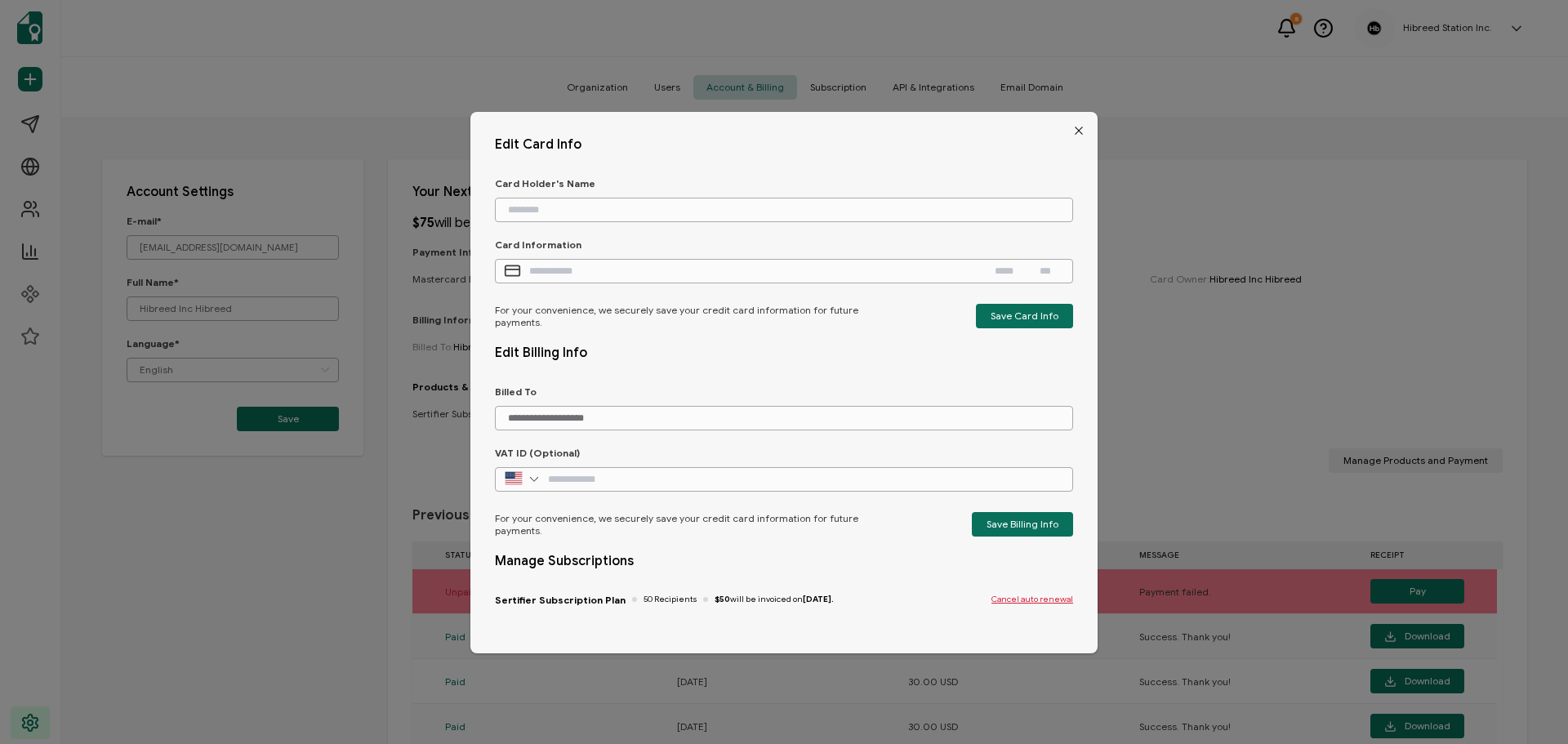
click at [1041, 598] on span "Cancel auto renewal" at bounding box center [1032, 599] width 81 height 10
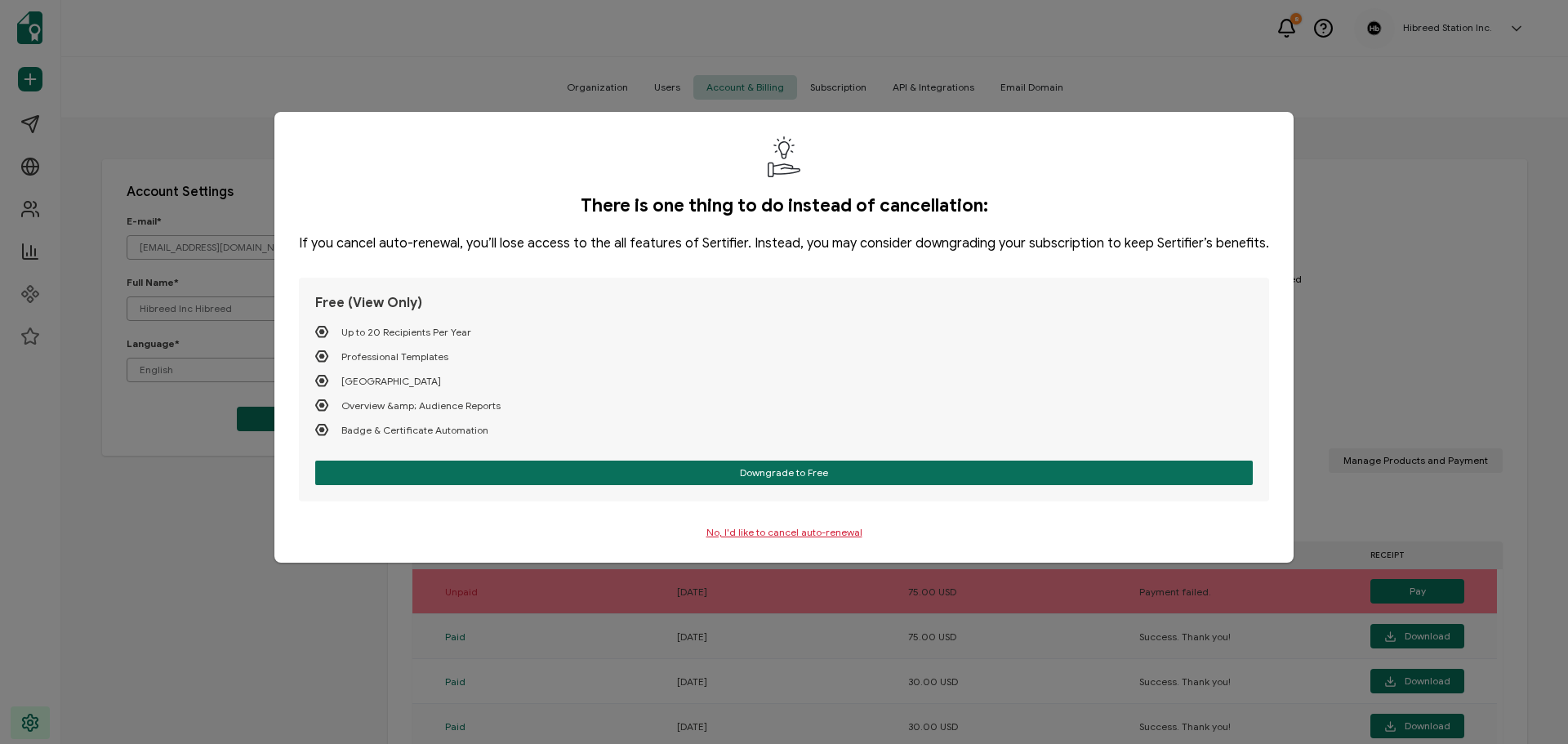
click at [814, 527] on p "No, I'd like to cancel auto-renewal" at bounding box center [784, 532] width 156 height 12
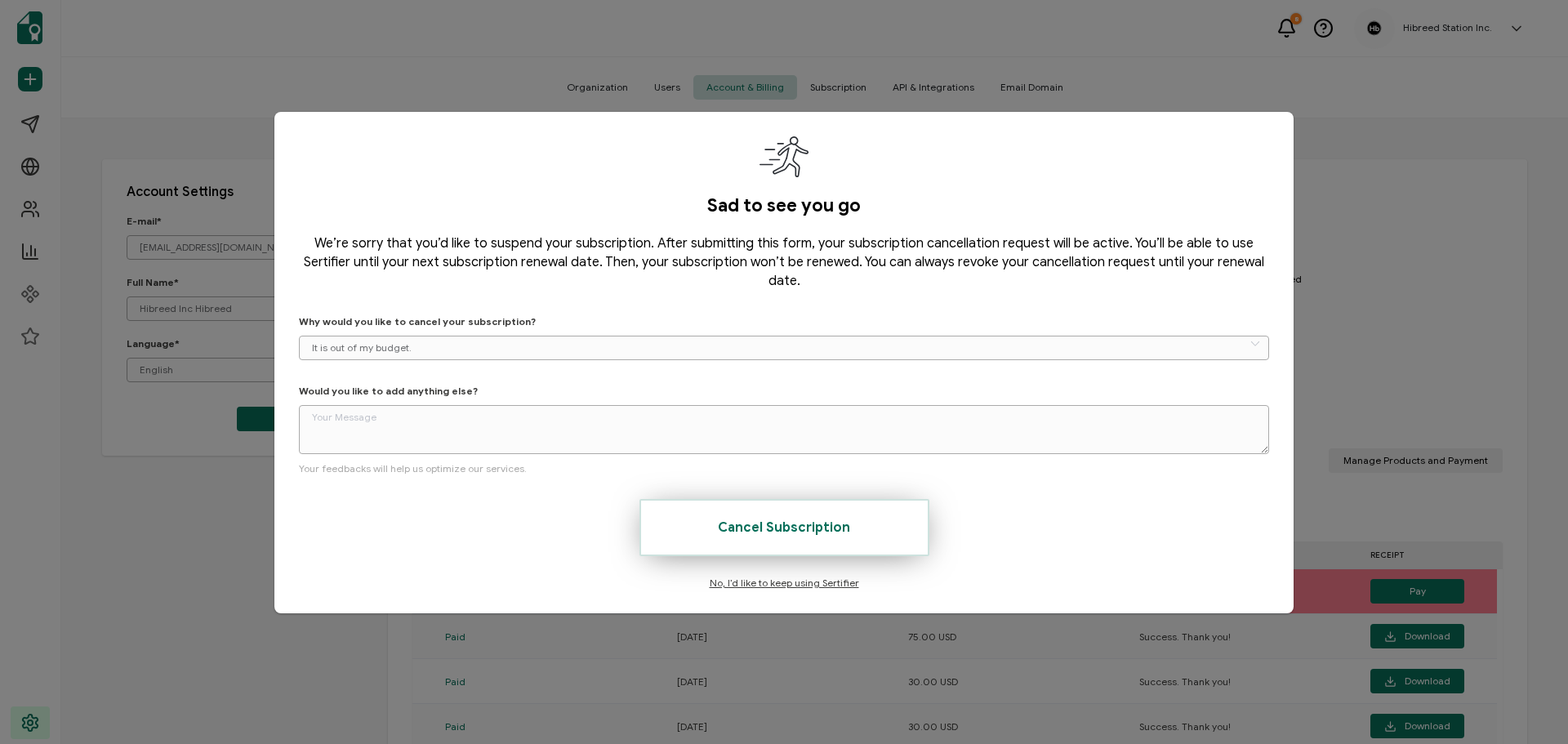
click at [814, 521] on span "Cancel Subscription" at bounding box center [783, 527] width 132 height 13
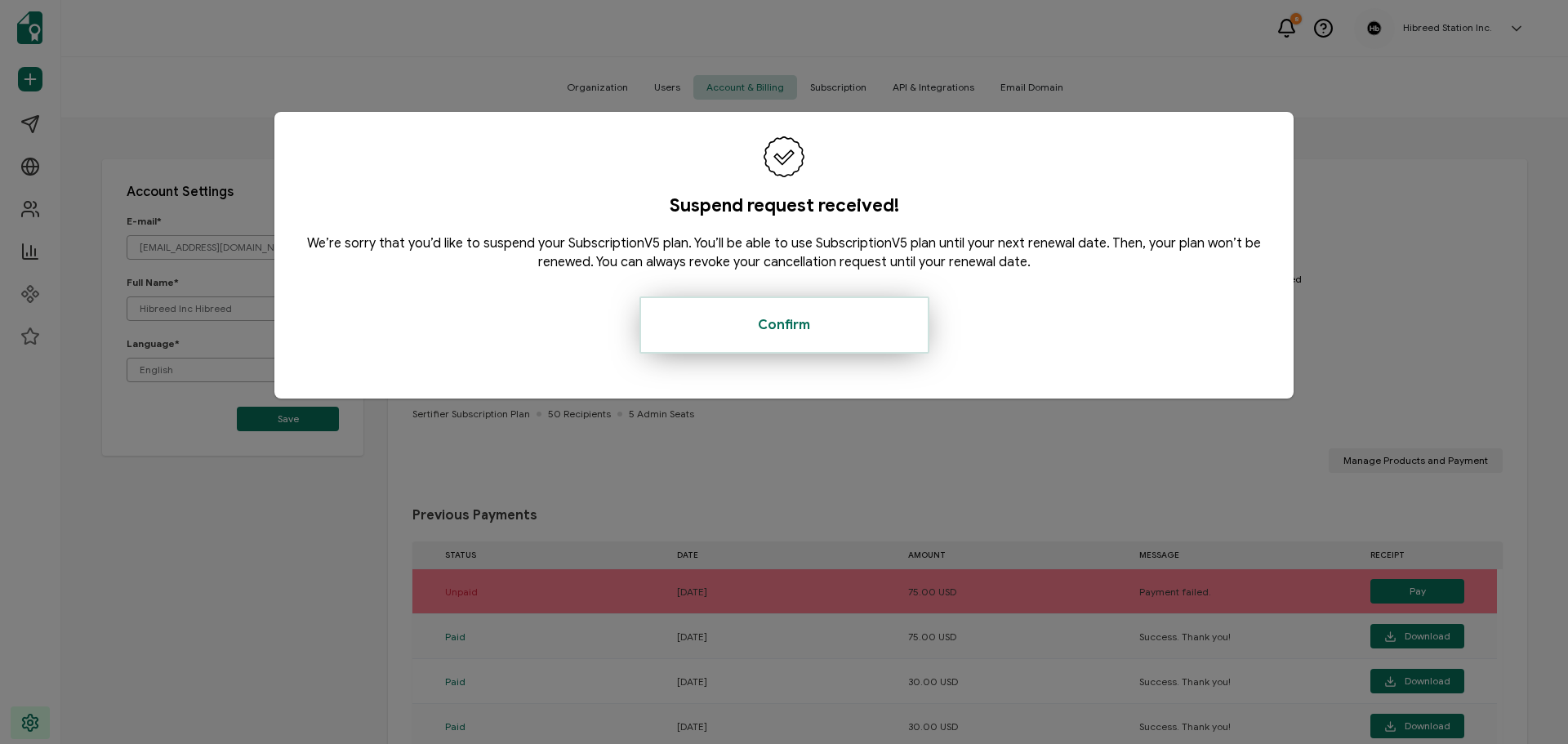
click at [768, 335] on button "Confirm" at bounding box center [784, 325] width 290 height 57
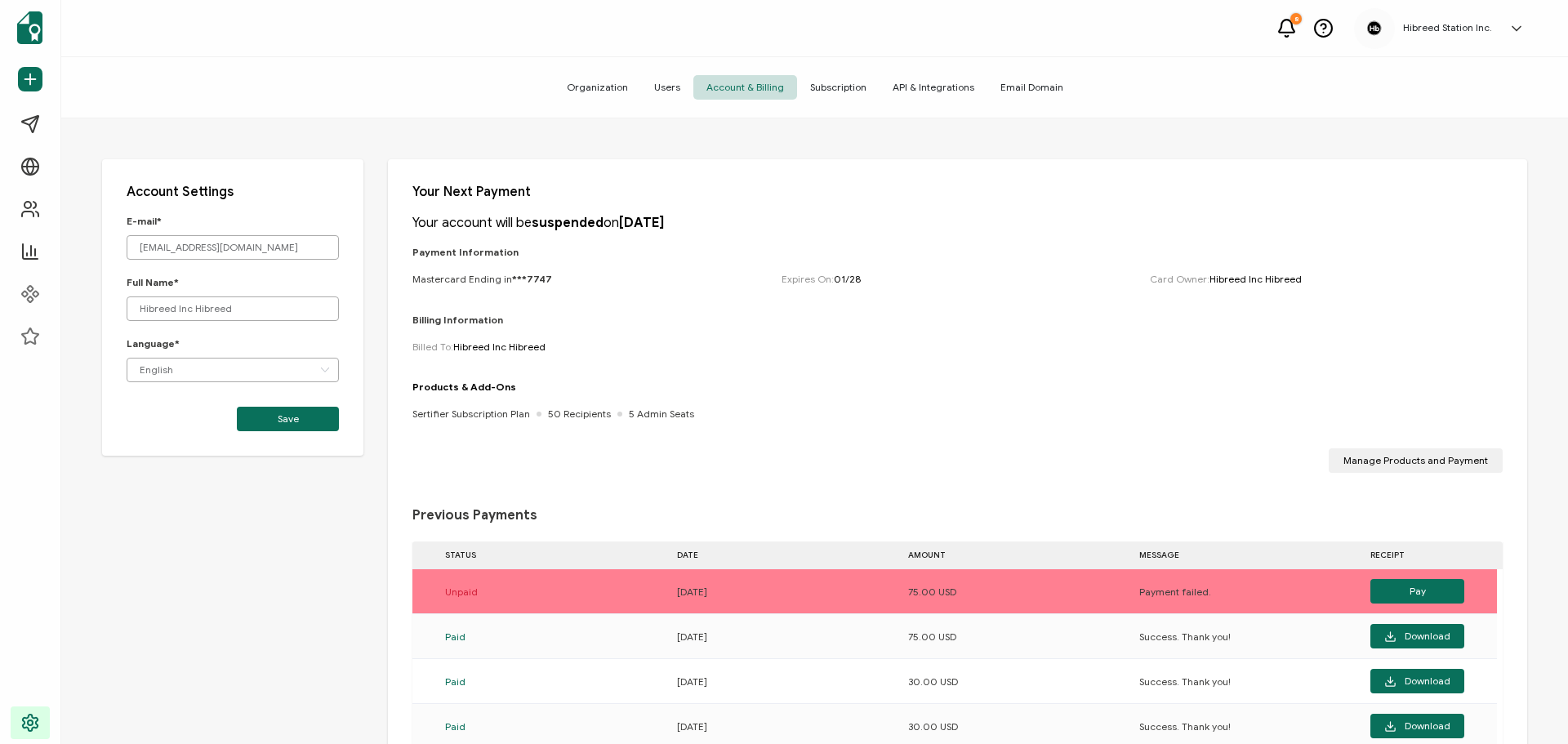
click at [834, 81] on span "Subscription" at bounding box center [838, 87] width 82 height 25
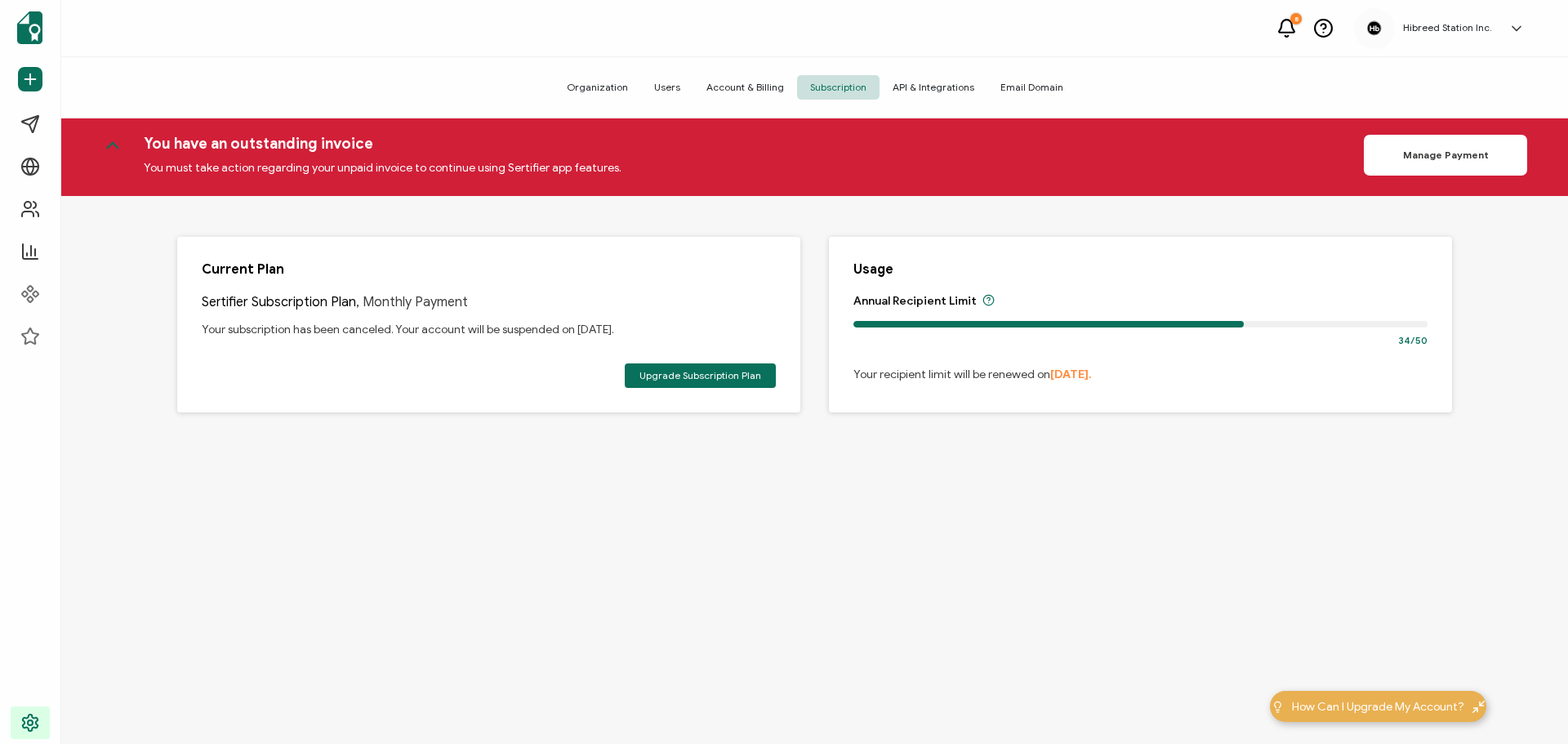
click at [744, 88] on span "Account & Billing" at bounding box center [745, 87] width 104 height 25
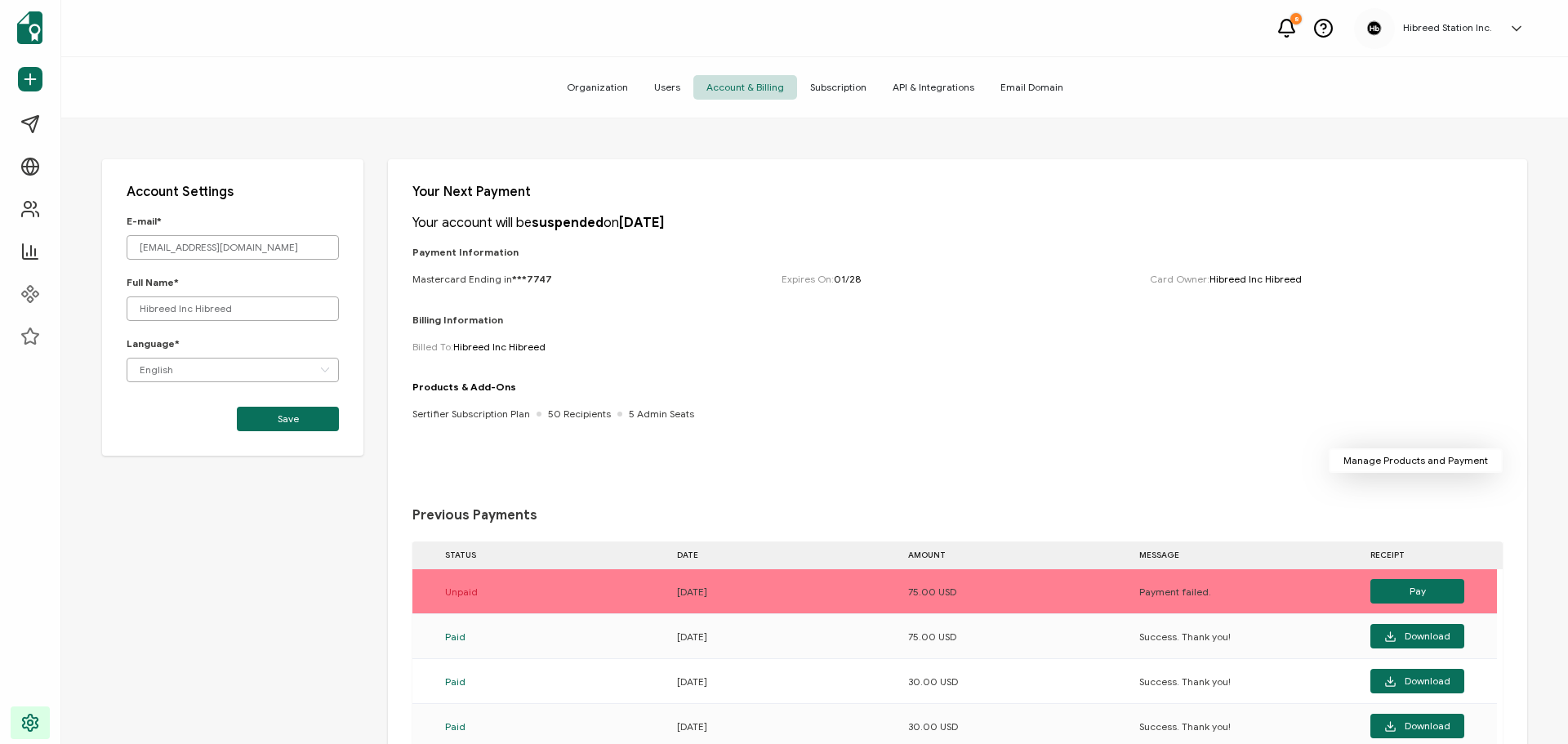
click at [1417, 457] on span "Manage Products and Payment" at bounding box center [1415, 461] width 145 height 10
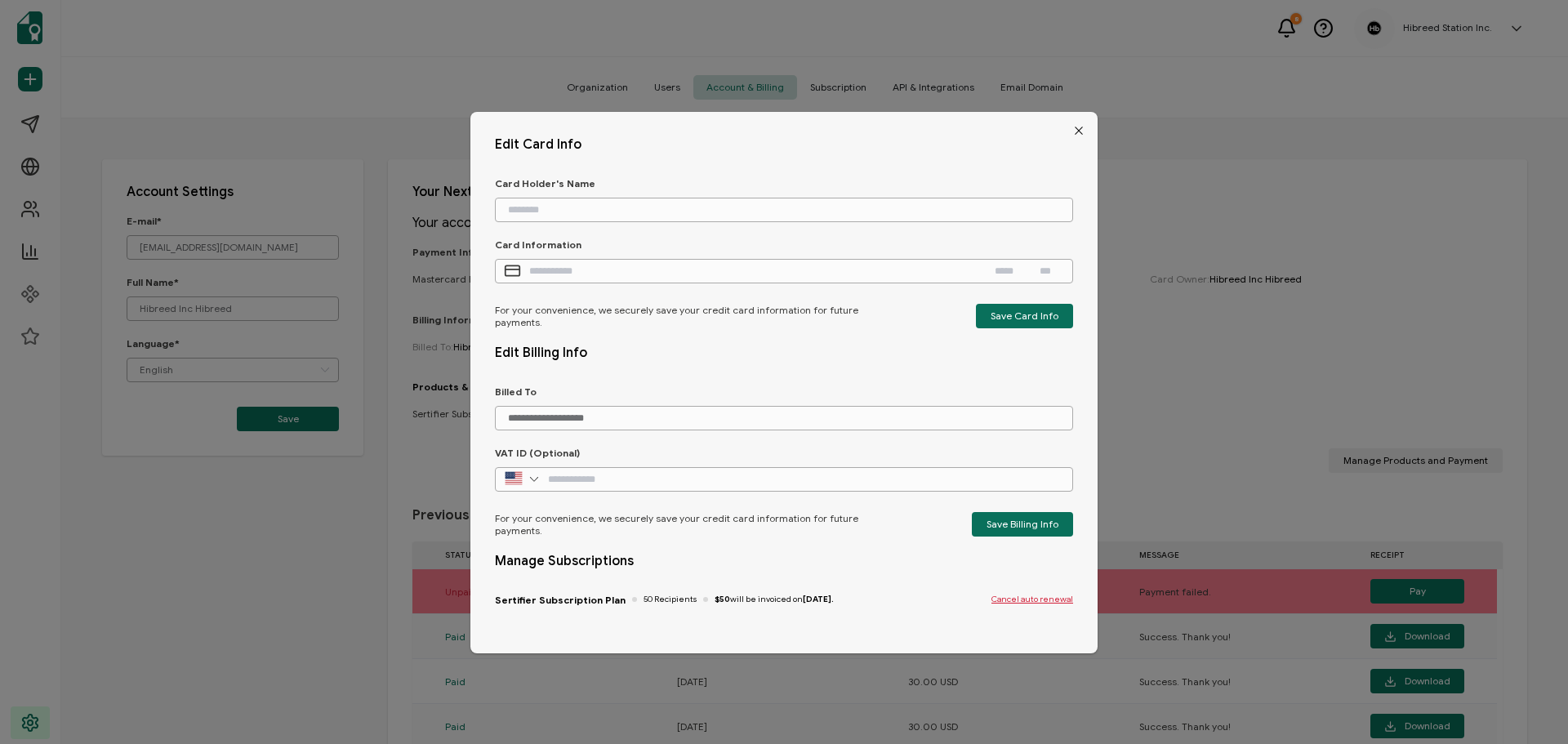
click at [1020, 597] on span "Cancel auto renewal" at bounding box center [1032, 599] width 81 height 10
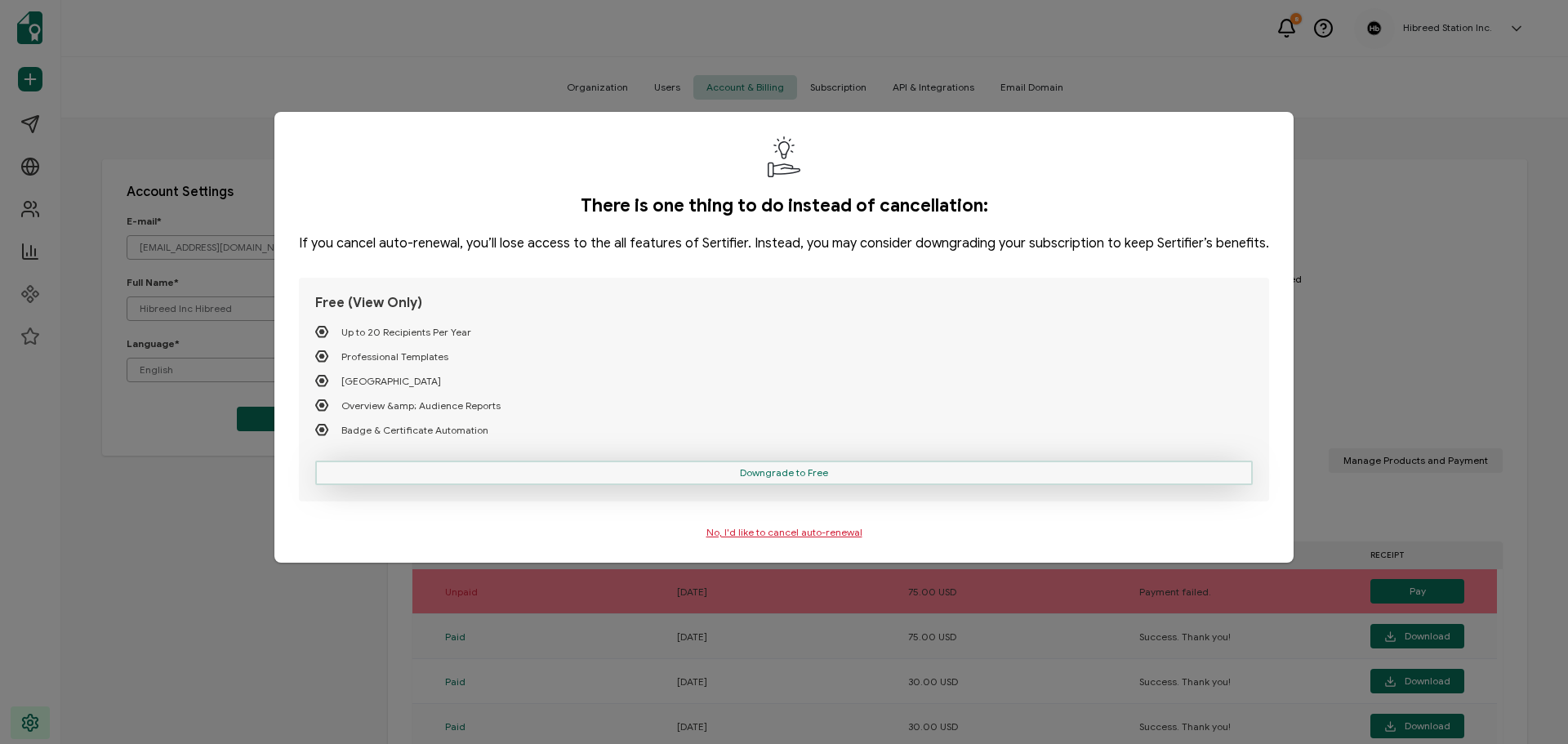
click at [782, 474] on span "Downgrade to Free" at bounding box center [784, 473] width 88 height 10
click at [795, 473] on span "Downgrade to Free" at bounding box center [784, 473] width 88 height 10
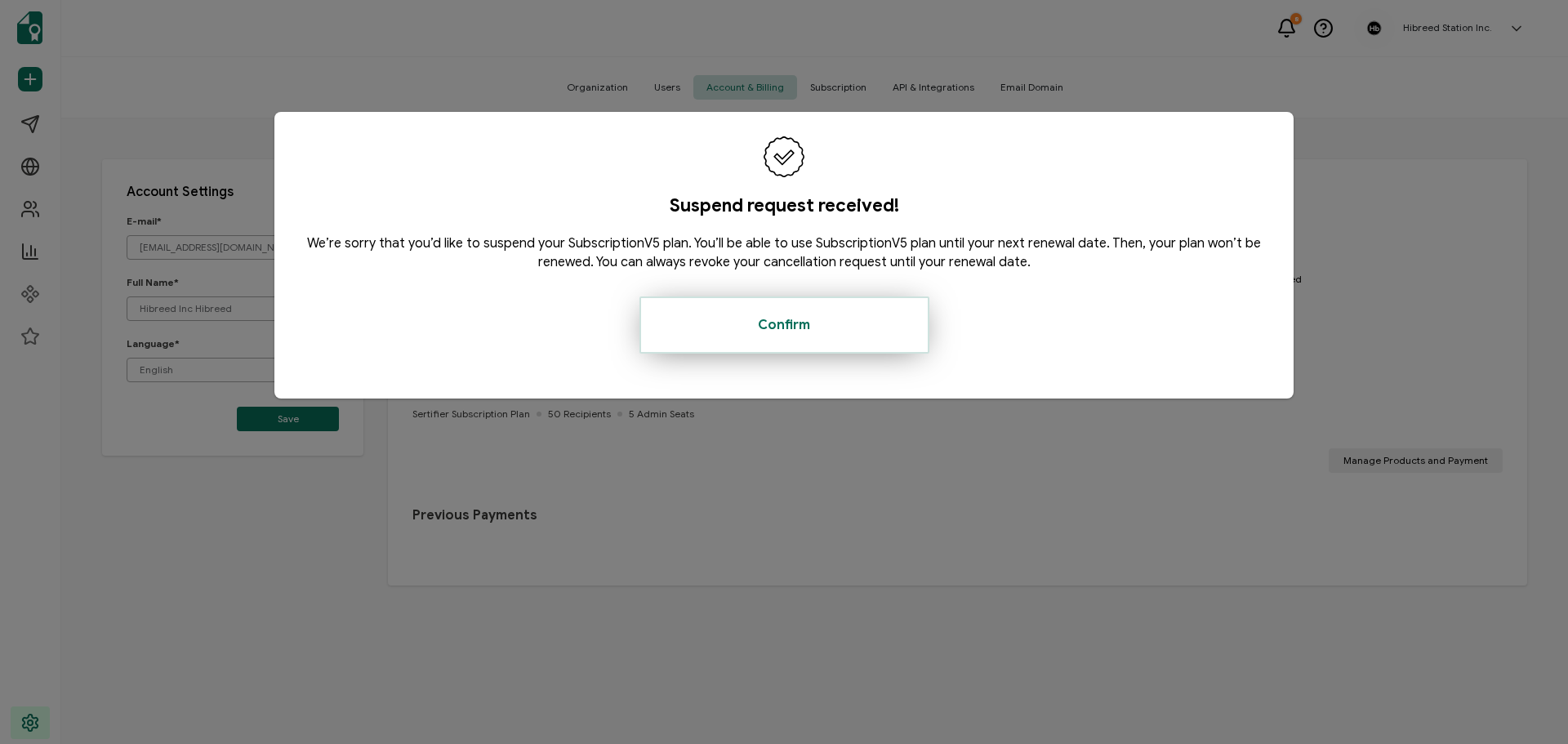
click at [777, 338] on button "Confirm" at bounding box center [784, 325] width 290 height 57
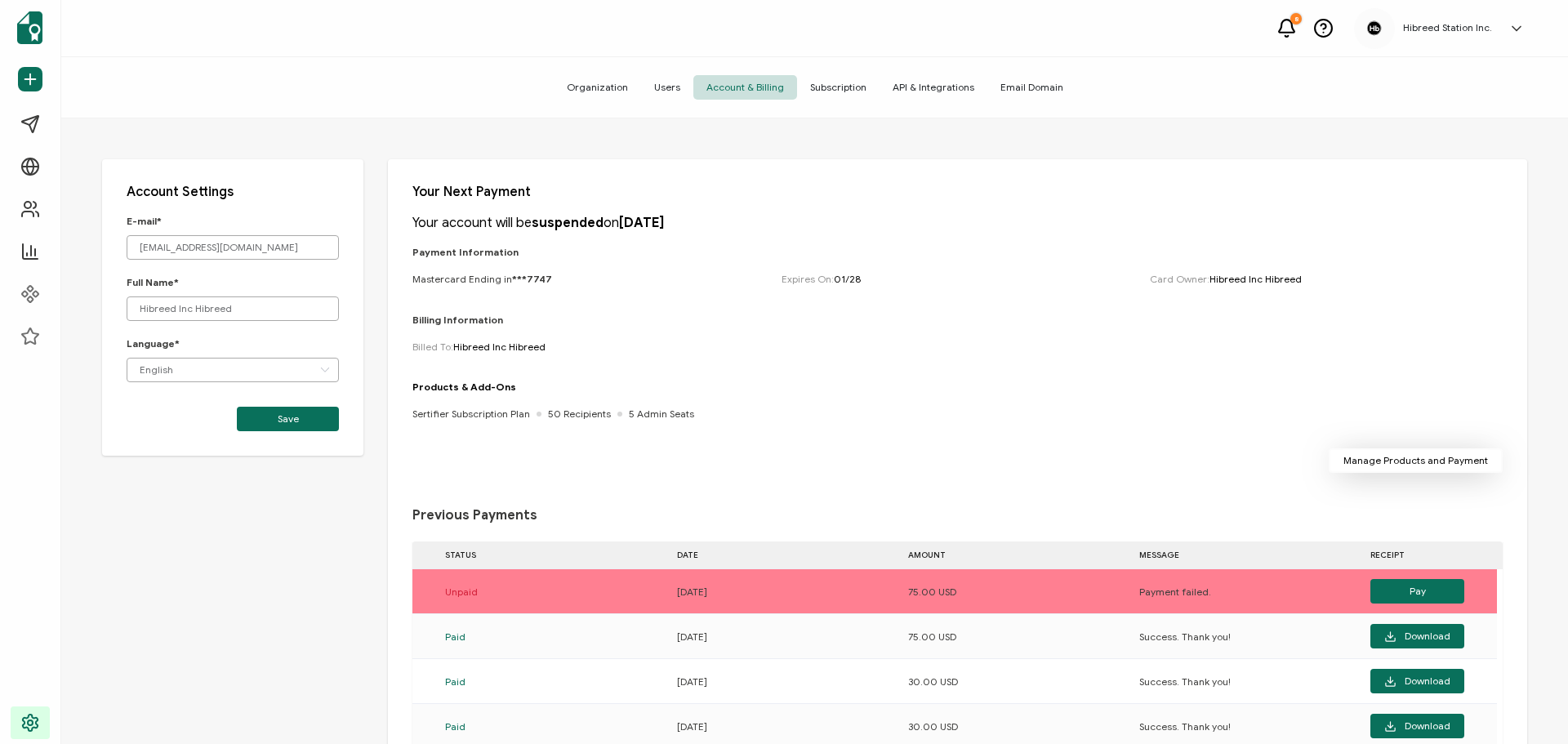
click at [1400, 456] on span "Manage Products and Payment" at bounding box center [1415, 461] width 145 height 10
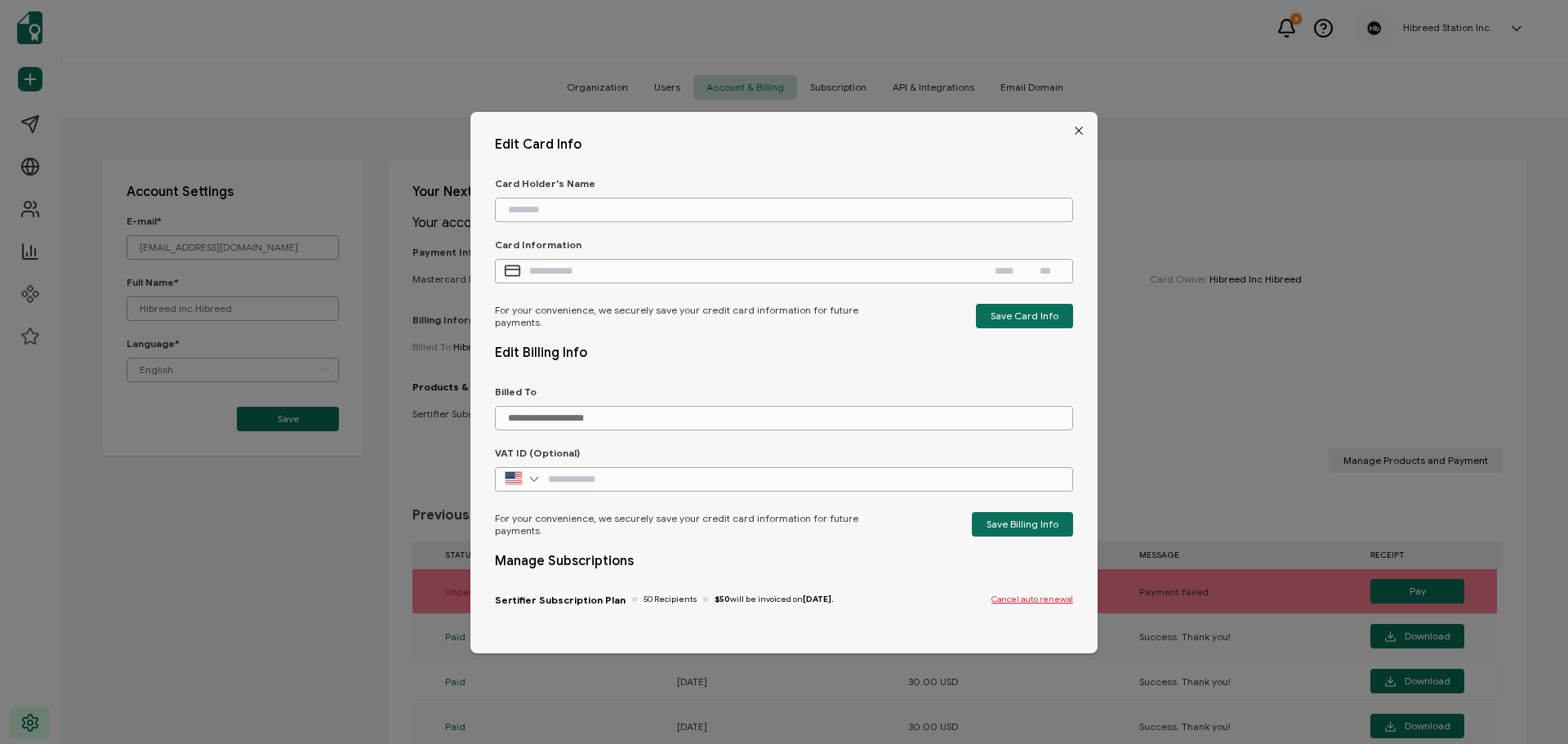
click at [1078, 126] on icon "Close" at bounding box center [1078, 130] width 13 height 13
